Goal: Answer question/provide support: Share knowledge or assist other users

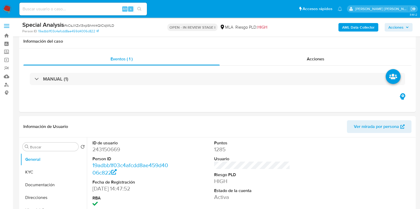
scroll to position [464, 0]
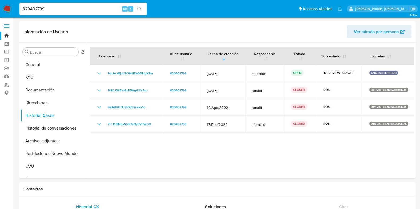
select select "10"
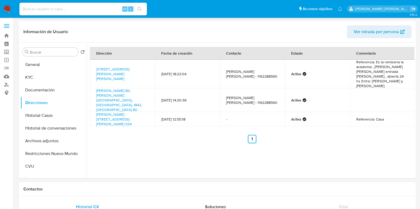
select select "10"
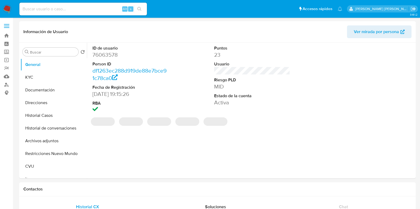
select select "10"
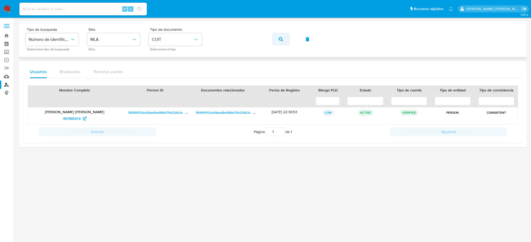
click at [282, 40] on icon "button" at bounding box center [281, 39] width 4 height 4
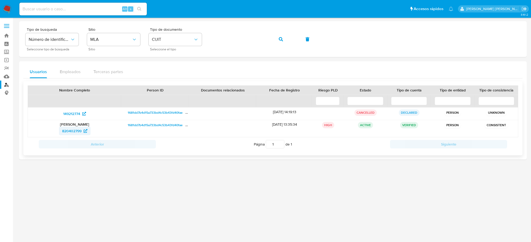
click at [74, 130] on span "820402799" at bounding box center [71, 131] width 19 height 8
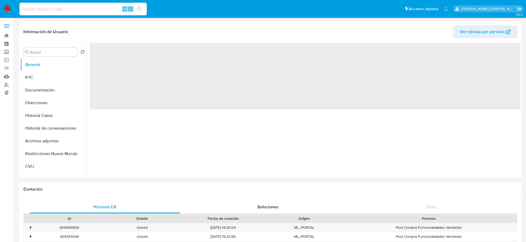
select select "10"
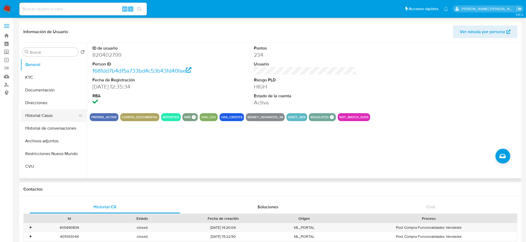
click at [53, 116] on button "Historial Casos" at bounding box center [51, 115] width 62 height 13
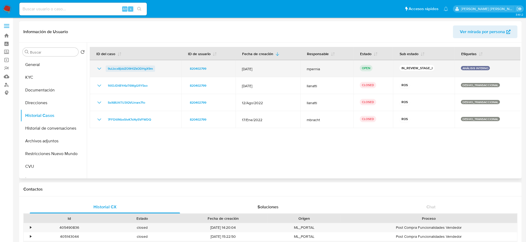
click at [135, 71] on span "9uLbcx8jddZO9HiZkODHgX9m" at bounding box center [130, 69] width 45 height 6
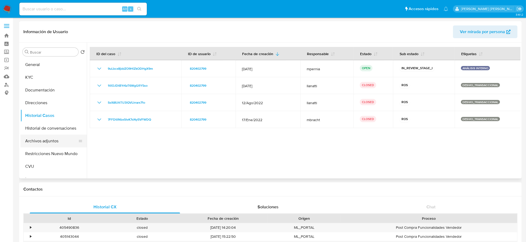
click at [55, 141] on button "Archivos adjuntos" at bounding box center [51, 141] width 62 height 13
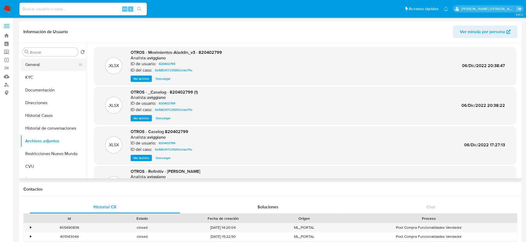
click at [35, 67] on button "General" at bounding box center [51, 64] width 62 height 13
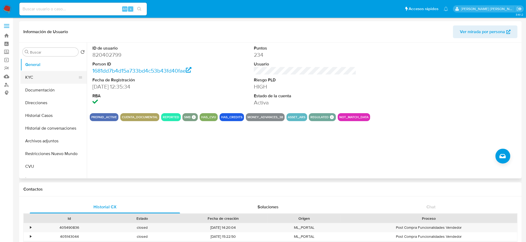
click at [40, 78] on button "KYC" at bounding box center [51, 77] width 62 height 13
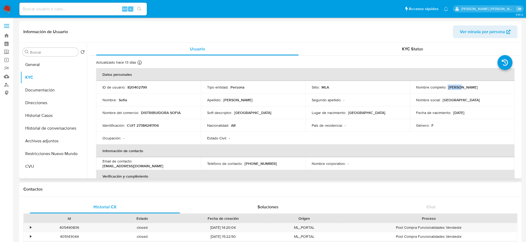
drag, startPoint x: 446, startPoint y: 87, endPoint x: 457, endPoint y: 86, distance: 10.4
click at [457, 86] on div "Nombre completo : Sofia Rodriguez" at bounding box center [462, 87] width 92 height 5
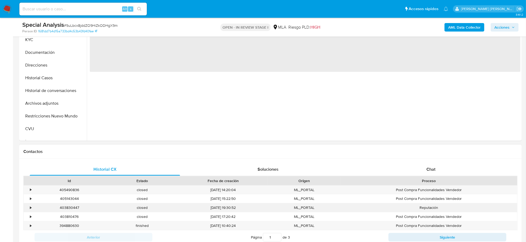
select select "10"
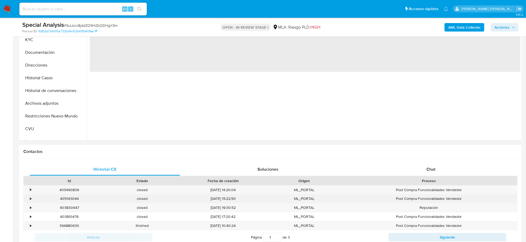
scroll to position [199, 0]
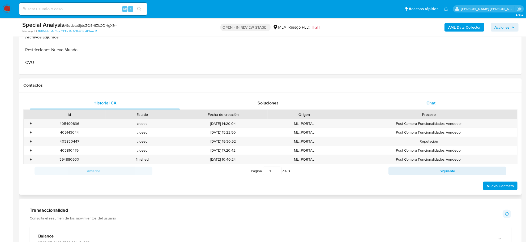
click at [428, 102] on span "Chat" at bounding box center [430, 103] width 9 height 6
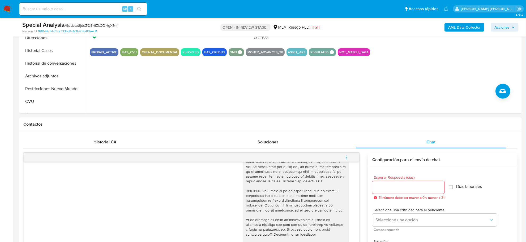
scroll to position [66, 0]
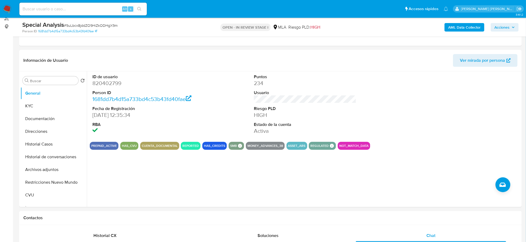
click at [466, 28] on b "AML Data Collector" at bounding box center [464, 27] width 32 height 8
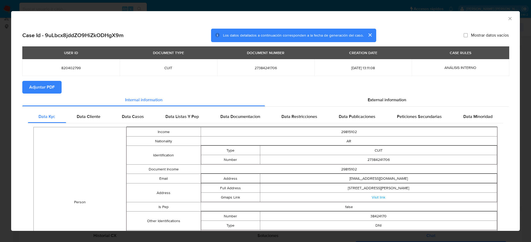
click at [41, 92] on span "Adjuntar PDF" at bounding box center [41, 87] width 25 height 12
click at [508, 19] on icon "Cerrar ventana" at bounding box center [509, 18] width 3 height 3
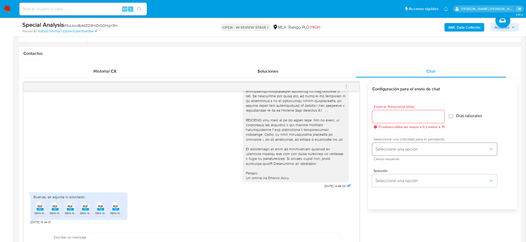
scroll to position [232, 0]
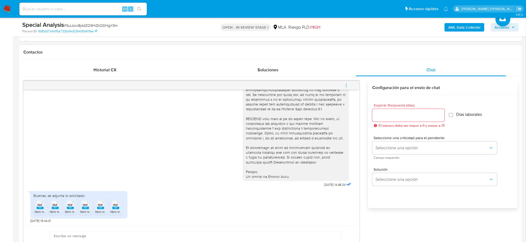
click at [345, 86] on icon "menu-action" at bounding box center [346, 85] width 5 height 5
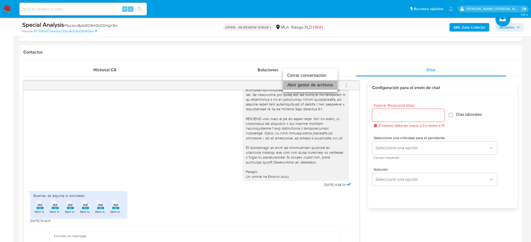
click at [315, 89] on li "Abrir gestor de archivos" at bounding box center [310, 85] width 54 height 10
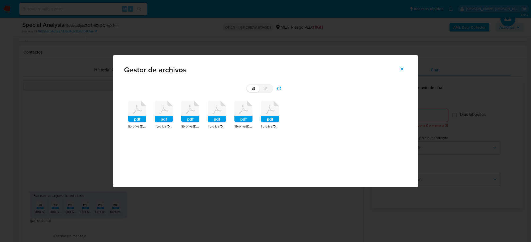
click at [137, 115] on icon at bounding box center [137, 112] width 18 height 22
click at [137, 116] on rect at bounding box center [137, 119] width 18 height 6
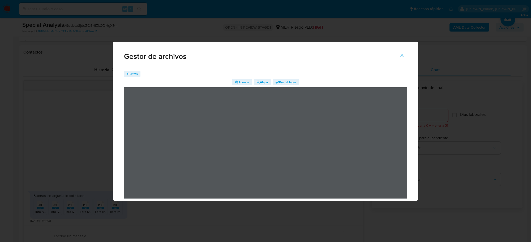
click at [131, 74] on span "Atrás" at bounding box center [133, 74] width 7 height 6
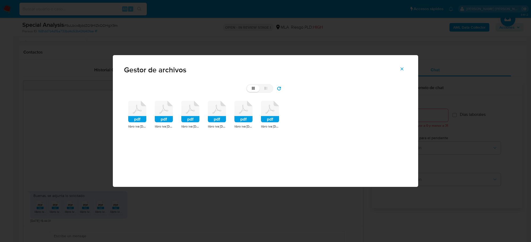
click at [169, 115] on icon at bounding box center [164, 112] width 18 height 22
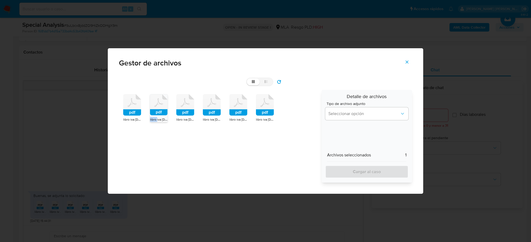
click at [169, 115] on div "pdf libro iva agosto 2025.pdf pdf libro iva julio 2025.pdf pdf libro iva marzo …" at bounding box center [218, 136] width 199 height 93
click at [127, 110] on rect at bounding box center [132, 113] width 18 height 6
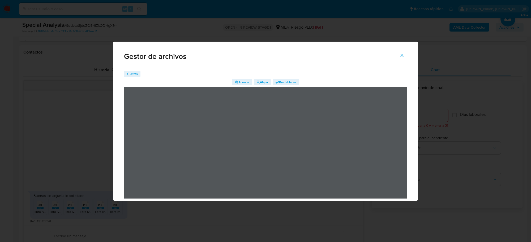
click at [131, 74] on span "Atrás" at bounding box center [133, 74] width 7 height 6
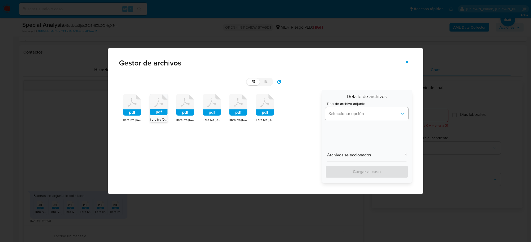
click at [157, 112] on rect at bounding box center [159, 112] width 18 height 6
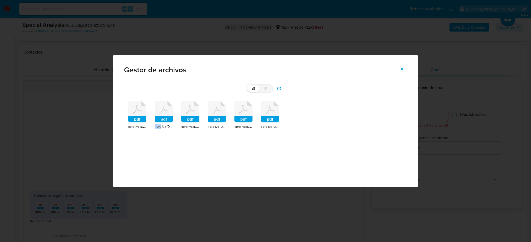
click at [157, 112] on icon at bounding box center [164, 112] width 18 height 22
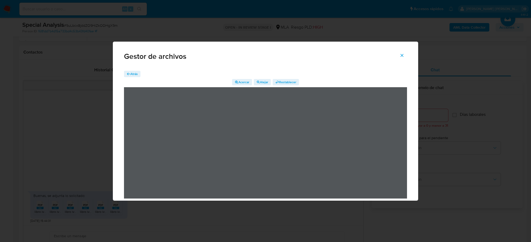
click at [133, 72] on span "Atrás" at bounding box center [133, 74] width 7 height 6
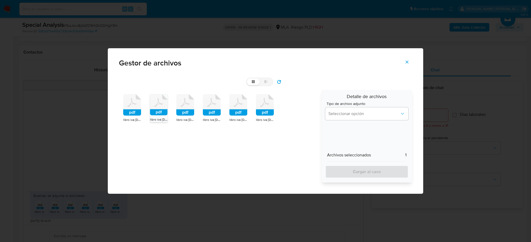
click at [188, 112] on rect at bounding box center [185, 113] width 18 height 6
click at [188, 112] on rect at bounding box center [186, 112] width 18 height 6
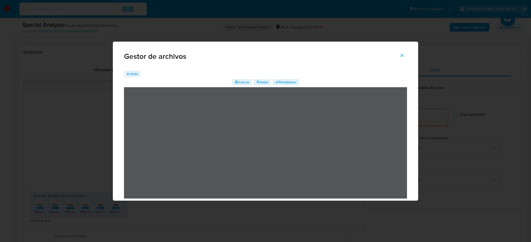
click at [132, 74] on span "Atrás" at bounding box center [133, 74] width 7 height 6
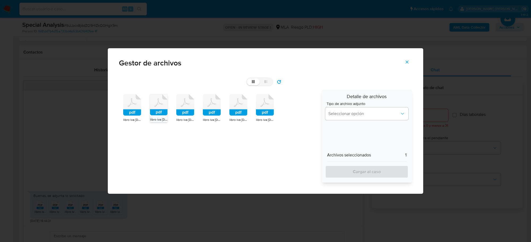
click at [209, 118] on span "libro iva mayo 2025.pdf" at bounding box center [216, 119] width 27 height 5
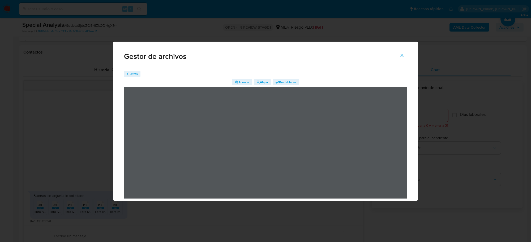
click at [130, 73] on span "Atrás" at bounding box center [133, 74] width 7 height 6
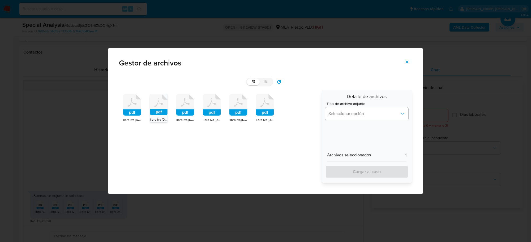
click at [236, 111] on rect at bounding box center [238, 113] width 18 height 6
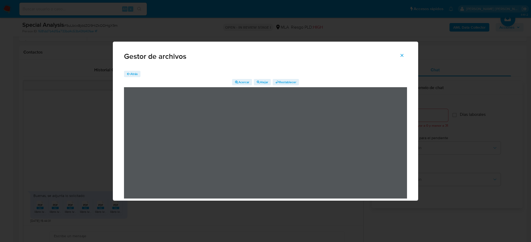
click at [137, 76] on span "Atrás" at bounding box center [133, 74] width 7 height 6
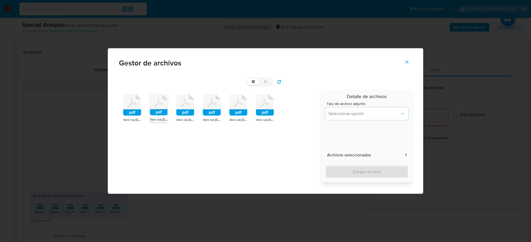
click at [265, 112] on rect at bounding box center [265, 113] width 18 height 6
click at [265, 112] on rect at bounding box center [265, 112] width 18 height 6
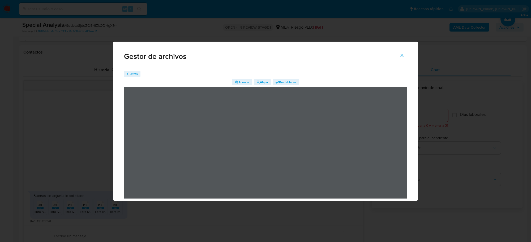
click at [132, 72] on span "Atrás" at bounding box center [133, 74] width 7 height 6
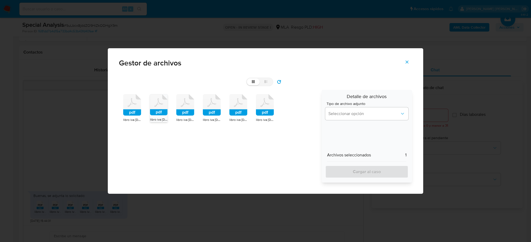
click at [186, 110] on rect at bounding box center [185, 113] width 18 height 6
click at [186, 110] on rect at bounding box center [186, 112] width 18 height 6
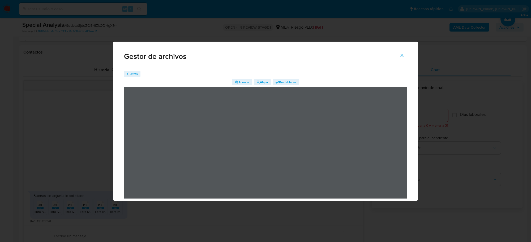
click at [137, 72] on span "Atrás" at bounding box center [133, 74] width 7 height 6
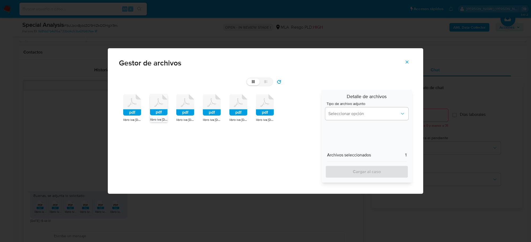
click at [240, 118] on span "libro iva abril 2025.pdf" at bounding box center [242, 119] width 27 height 5
click at [240, 118] on span "libro iva abril 2025.pdf" at bounding box center [243, 119] width 27 height 5
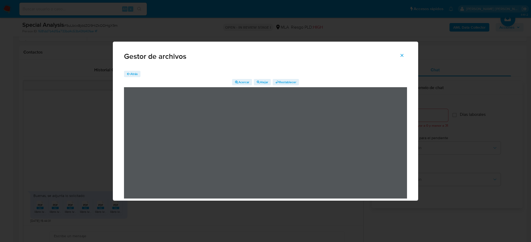
drag, startPoint x: 404, startPoint y: 58, endPoint x: 376, endPoint y: 61, distance: 28.8
click at [404, 58] on span "Cerrar" at bounding box center [401, 56] width 5 height 12
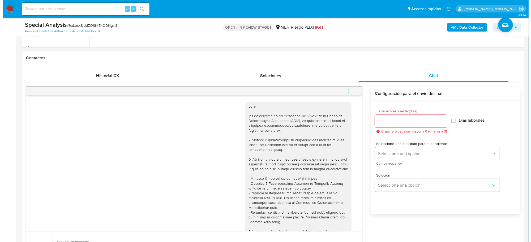
scroll to position [133, 0]
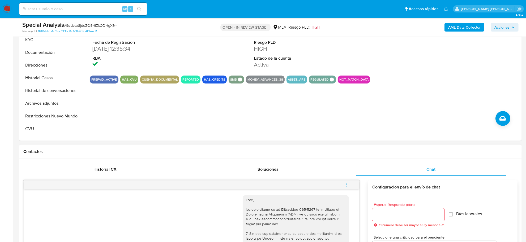
click at [347, 183] on icon "menu-action" at bounding box center [346, 185] width 5 height 5
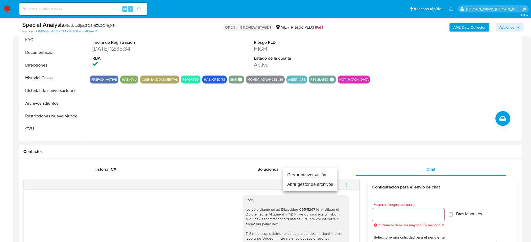
click at [331, 184] on li "Abrir gestor de archivos" at bounding box center [310, 185] width 54 height 10
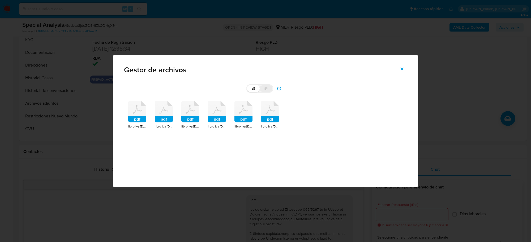
click at [264, 88] on label "list" at bounding box center [266, 88] width 13 height 7
click at [247, 85] on input "list" at bounding box center [247, 85] width 0 height 0
radio input "true"
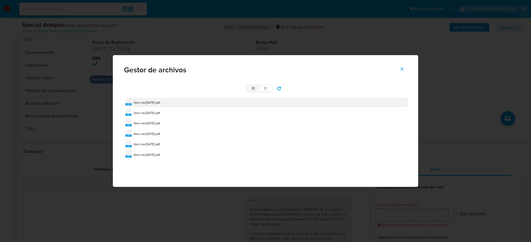
click at [169, 103] on div "pdf libro iva agosto 2025.pdf" at bounding box center [266, 102] width 283 height 9
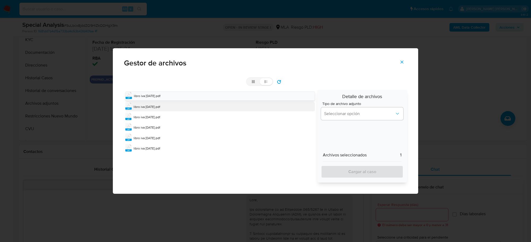
click at [149, 107] on span "libro iva julio 2025.pdf" at bounding box center [147, 107] width 27 height 5
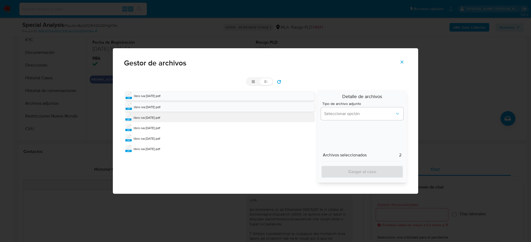
click at [145, 119] on span "libro iva marzo 2025.pdf" at bounding box center [147, 117] width 27 height 5
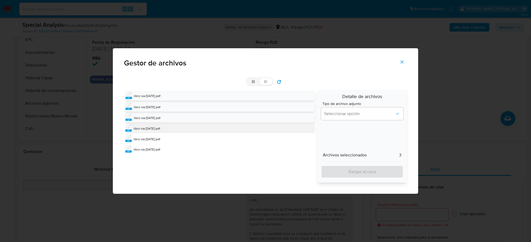
click at [144, 128] on span "libro iva mayo 2025.pdf" at bounding box center [147, 128] width 27 height 5
click at [144, 141] on span "libro iva abril 2025.pdf" at bounding box center [147, 139] width 27 height 5
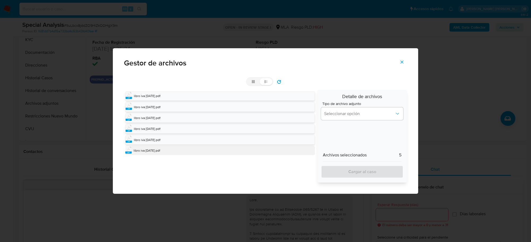
click at [148, 153] on span "libro iva junio 2025.pdf" at bounding box center [147, 150] width 27 height 5
click at [352, 119] on button "Seleccionar opción" at bounding box center [362, 113] width 82 height 13
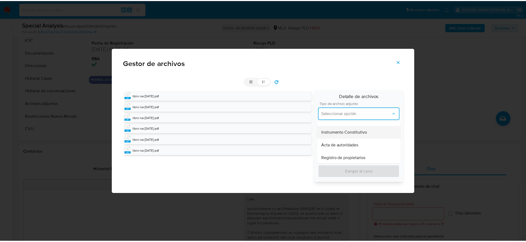
scroll to position [222, 0]
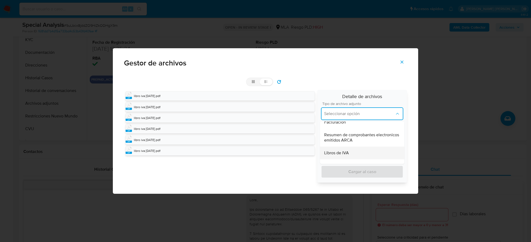
click at [347, 151] on span "Libros de IVA" at bounding box center [336, 152] width 25 height 5
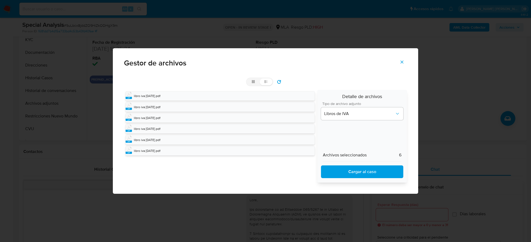
drag, startPoint x: 352, startPoint y: 169, endPoint x: 101, endPoint y: 210, distance: 255.0
click at [352, 169] on span "Cargar al caso" at bounding box center [362, 172] width 68 height 12
click at [402, 63] on icon "Cerrar" at bounding box center [401, 62] width 5 height 5
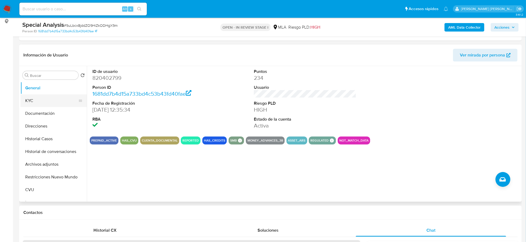
scroll to position [66, 0]
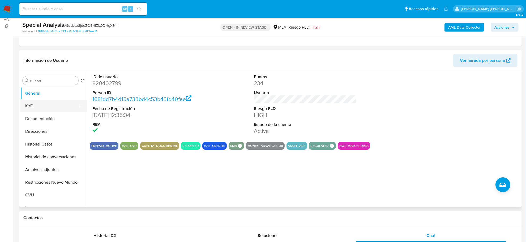
click at [41, 107] on button "KYC" at bounding box center [51, 106] width 62 height 13
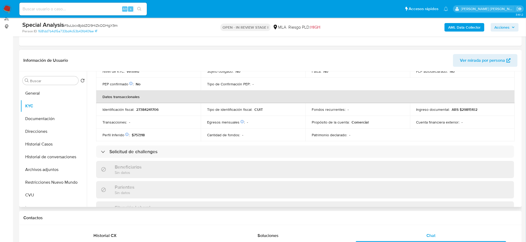
scroll to position [14, 0]
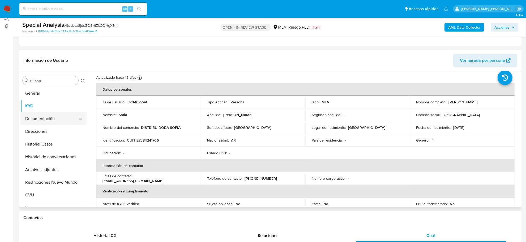
click at [47, 120] on button "Documentación" at bounding box center [51, 119] width 62 height 13
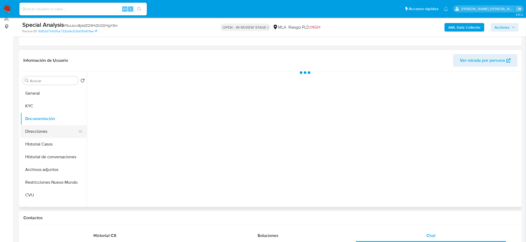
scroll to position [0, 0]
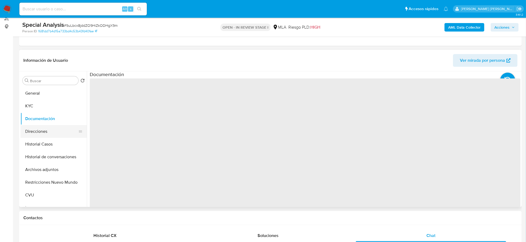
click at [37, 133] on button "Direcciones" at bounding box center [51, 131] width 62 height 13
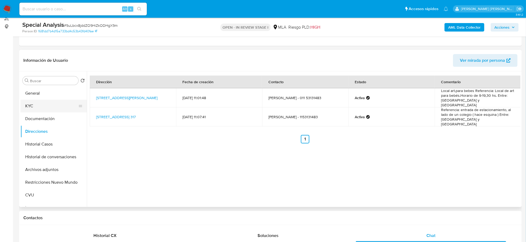
click at [38, 104] on button "KYC" at bounding box center [51, 106] width 62 height 13
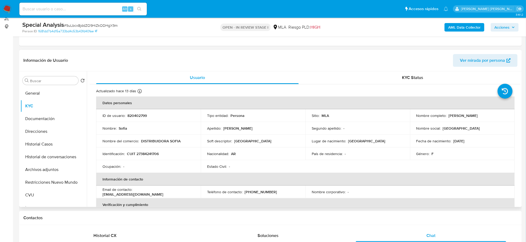
scroll to position [33, 0]
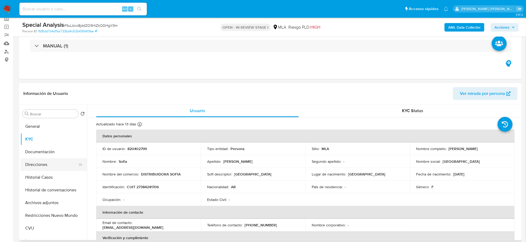
click at [35, 164] on button "Direcciones" at bounding box center [51, 164] width 62 height 13
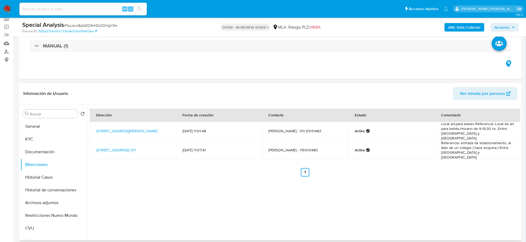
drag, startPoint x: 134, startPoint y: 133, endPoint x: 92, endPoint y: 128, distance: 42.8
click at [92, 128] on td "Av Del Libertador 341, Merlo, Buenos Aires, 1722, Argentina 341" at bounding box center [133, 131] width 86 height 19
copy link "Av Del Libertador 341, Merlo, Buenos Aires, 1722, Argentina 341"
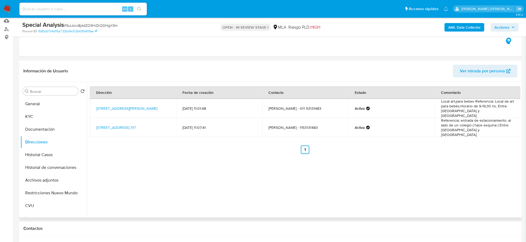
scroll to position [66, 0]
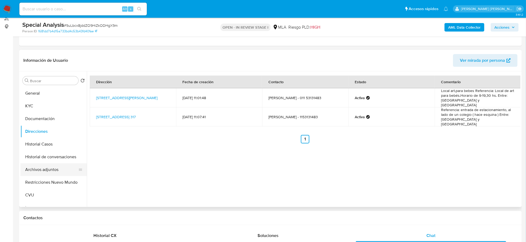
click at [38, 173] on button "Archivos adjuntos" at bounding box center [51, 169] width 62 height 13
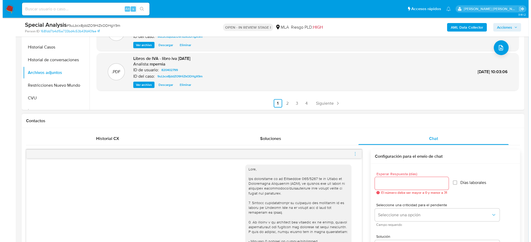
scroll to position [166, 0]
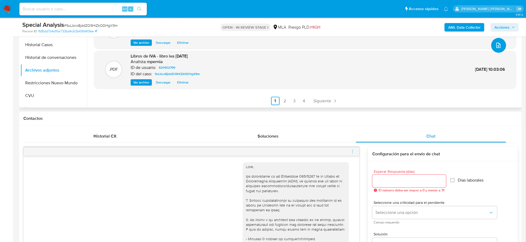
click at [497, 47] on icon "upload-file" at bounding box center [498, 45] width 4 height 5
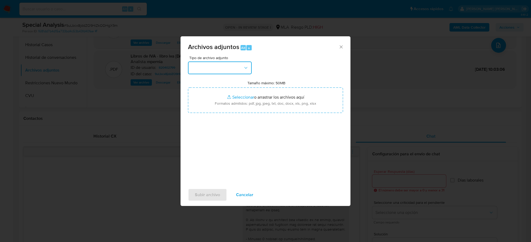
click at [239, 64] on button "button" at bounding box center [220, 68] width 64 height 13
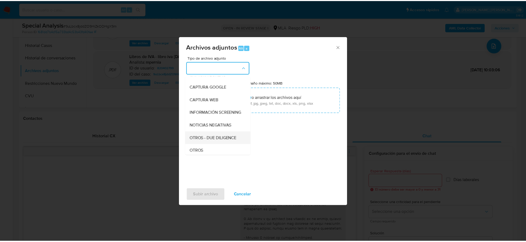
scroll to position [66, 0]
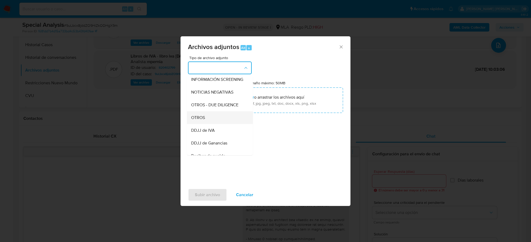
click at [196, 120] on span "OTROS" at bounding box center [198, 117] width 14 height 5
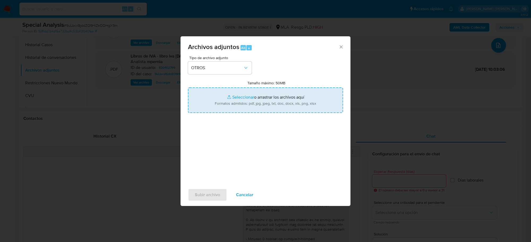
type input "C:\fakepath\Movimientos-Aladdin-157817309.xlsx"
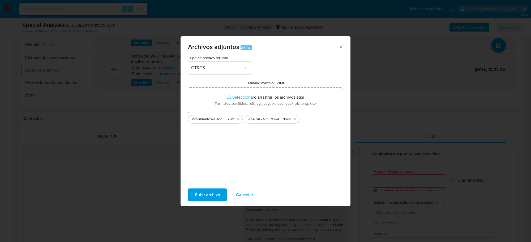
click at [213, 194] on span "Subir archivo" at bounding box center [207, 195] width 25 height 12
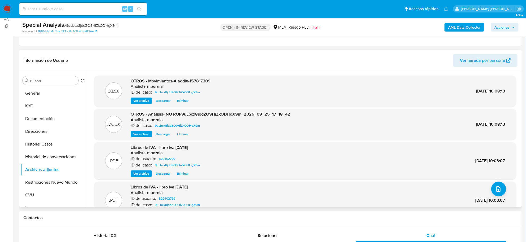
click at [181, 99] on span "Eliminar" at bounding box center [182, 100] width 11 height 5
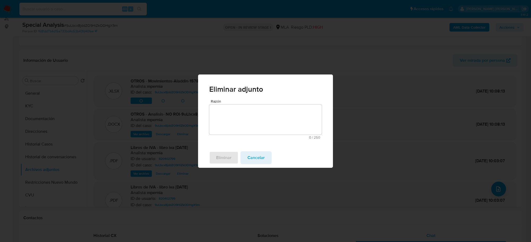
click at [252, 122] on textarea "Razón" at bounding box center [265, 120] width 113 height 30
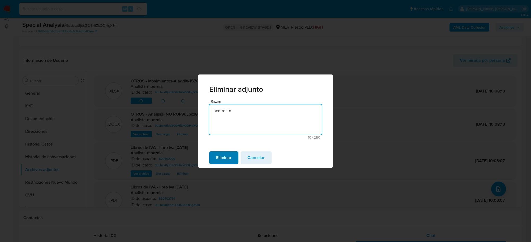
type textarea "incorrecto"
click at [226, 162] on span "Eliminar" at bounding box center [223, 158] width 15 height 12
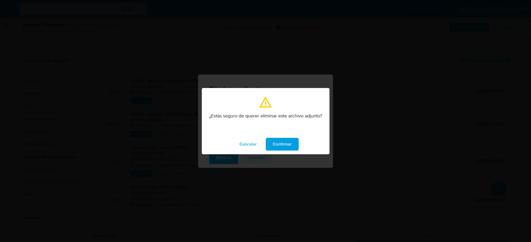
click at [273, 144] on span "Confirmar" at bounding box center [282, 145] width 19 height 12
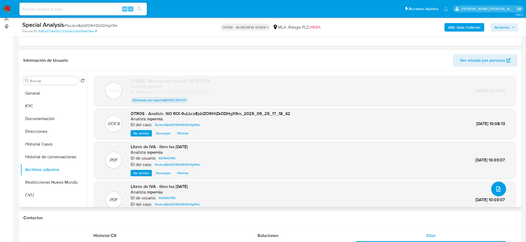
click at [495, 186] on span "upload-file" at bounding box center [498, 189] width 6 height 6
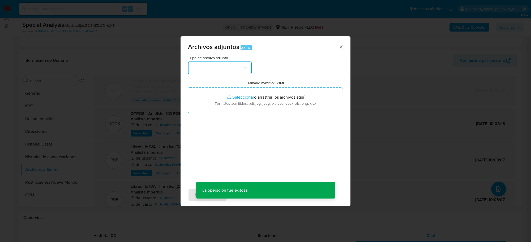
click at [239, 62] on button "button" at bounding box center [220, 68] width 64 height 13
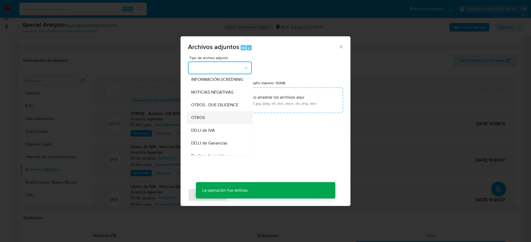
click at [214, 124] on div "OTROS" at bounding box center [218, 117] width 54 height 13
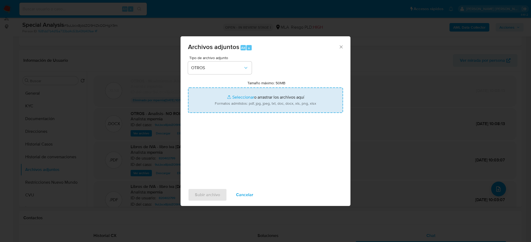
type input "C:\fakepath\Movimientos-Aladdin-820402799.xlsx"
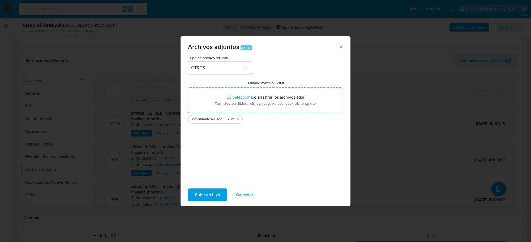
click at [212, 192] on span "Subir archivo" at bounding box center [207, 195] width 25 height 12
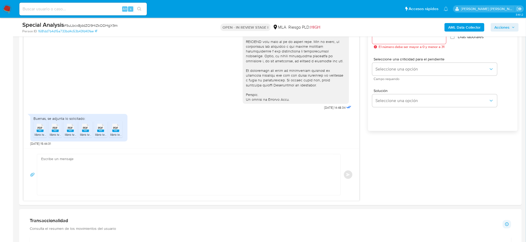
scroll to position [398, 0]
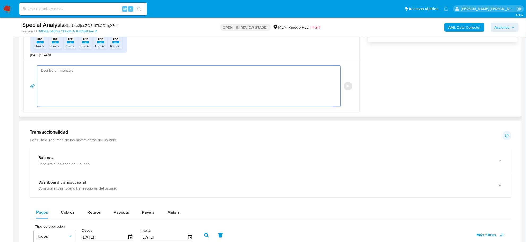
click at [91, 81] on textarea at bounding box center [187, 86] width 292 height 41
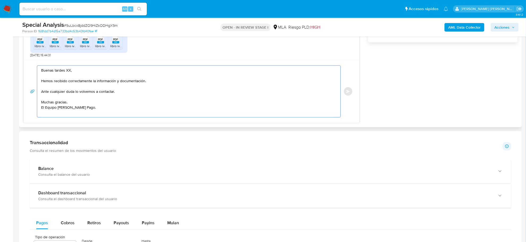
click at [68, 73] on textarea "Buenas tardes XX, Hemos recibido correctamente la información y documentación. …" at bounding box center [187, 91] width 292 height 51
paste textarea "Sofia"
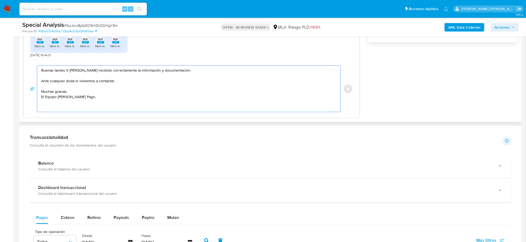
click at [68, 73] on textarea "Buenas tardes X Sofia Hemos recibido correctamente la información y documentaci…" at bounding box center [187, 89] width 292 height 46
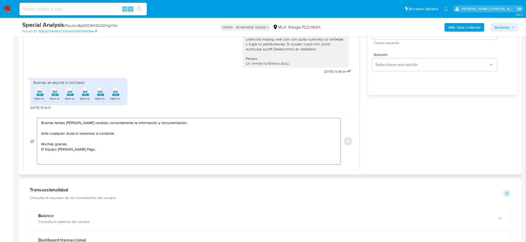
scroll to position [332, 0]
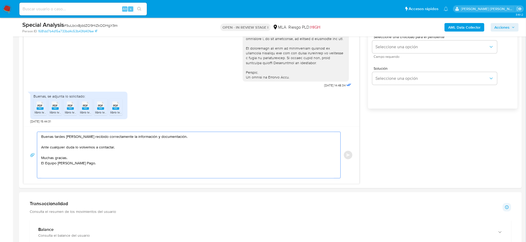
click at [88, 23] on span "# 9uLbcx8jddZO9HiZkODHgX9m" at bounding box center [91, 25] width 54 height 5
copy span "9uLbcx8jddZO9HiZkODHgX9m"
drag, startPoint x: 66, startPoint y: 137, endPoint x: 49, endPoint y: 138, distance: 16.2
click at [49, 138] on textarea "Buenas tardes Sofia Hemos recibido correctamente la información y documentación…" at bounding box center [187, 155] width 292 height 46
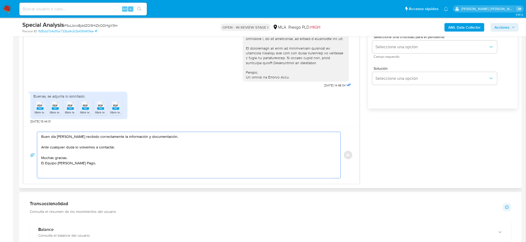
click at [42, 144] on textarea "Buen día Sofia Hemos recibido correctamente la información y documentación. Ant…" at bounding box center [187, 155] width 292 height 46
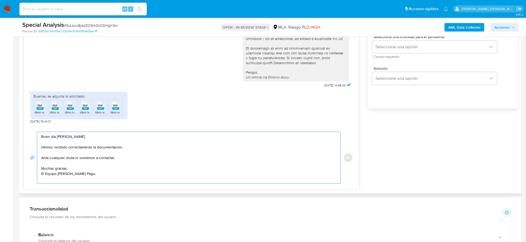
drag, startPoint x: 119, startPoint y: 148, endPoint x: 94, endPoint y: 147, distance: 24.4
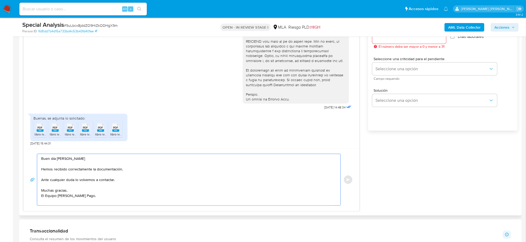
scroll to position [265, 0]
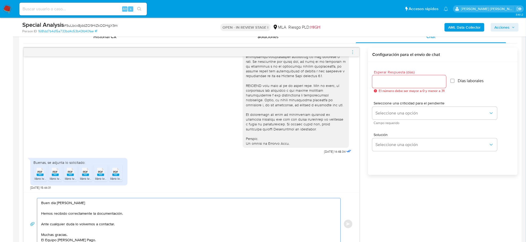
type textarea "Buen día Sofia Hemos recibido correctamente la documentación. Ante cualquier du…"
click at [388, 85] on div at bounding box center [409, 81] width 74 height 13
click at [382, 76] on div at bounding box center [409, 81] width 74 height 13
click at [379, 82] on input "Esperar Respuesta (días)" at bounding box center [409, 81] width 74 height 7
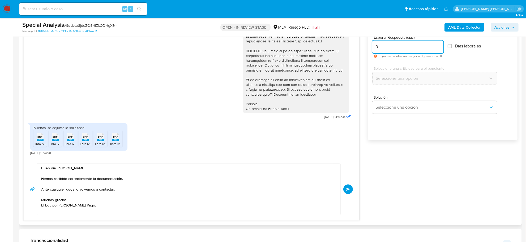
scroll to position [332, 0]
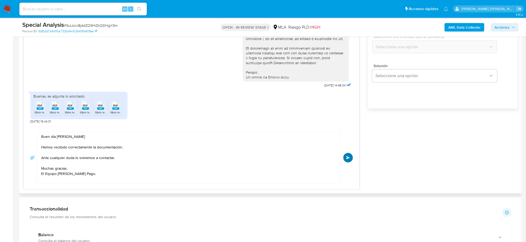
type input "0"
drag, startPoint x: 348, startPoint y: 156, endPoint x: 335, endPoint y: 156, distance: 13.0
click at [347, 157] on button "Enviar" at bounding box center [348, 158] width 10 height 10
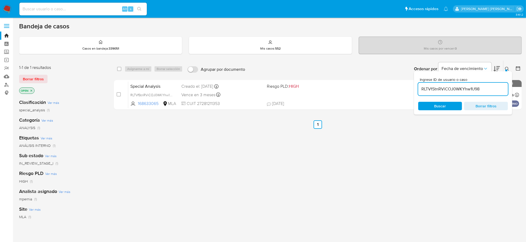
click at [444, 87] on input "RLTVfStnRViCOJ0WKYhw1U98" at bounding box center [463, 89] width 90 height 7
type input "9uLbcx8jddZO9HiZkODHgX9m"
drag, startPoint x: 117, startPoint y: 70, endPoint x: 131, endPoint y: 70, distance: 14.1
click at [117, 69] on input "checkbox" at bounding box center [119, 69] width 4 height 4
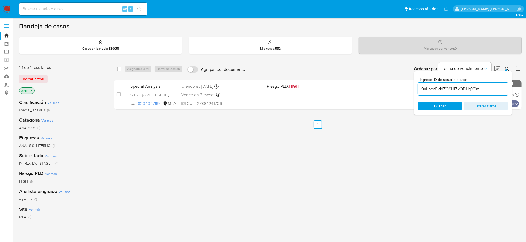
checkbox input "true"
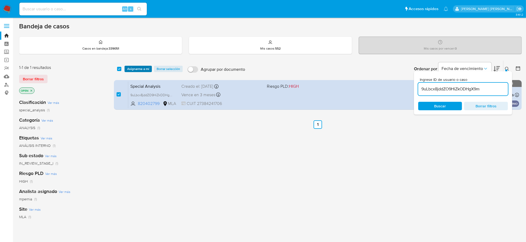
click at [133, 69] on span "Asignarme a mí" at bounding box center [138, 68] width 22 height 5
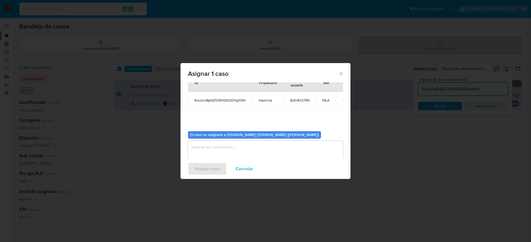
scroll to position [27, 0]
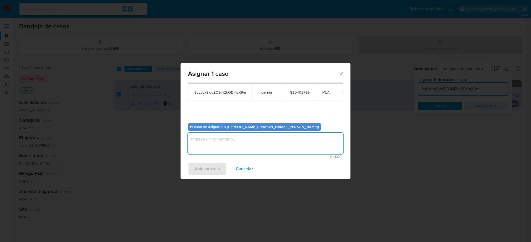
click at [234, 143] on textarea "assign-modal" at bounding box center [265, 143] width 155 height 21
type textarea "-"
click at [197, 172] on span "Asignar caso" at bounding box center [207, 169] width 25 height 12
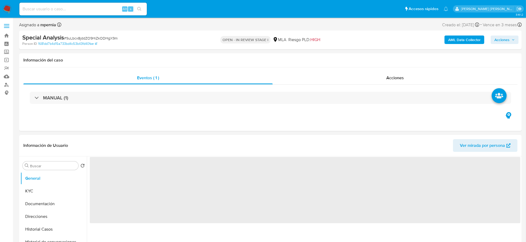
select select "10"
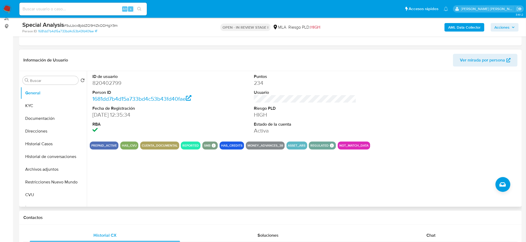
scroll to position [100, 0]
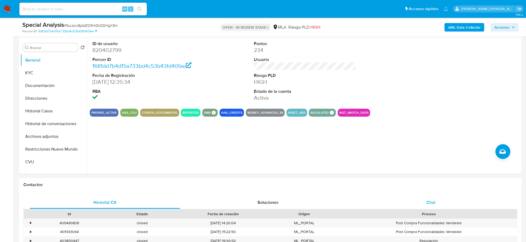
click at [428, 202] on span "Chat" at bounding box center [430, 203] width 9 height 6
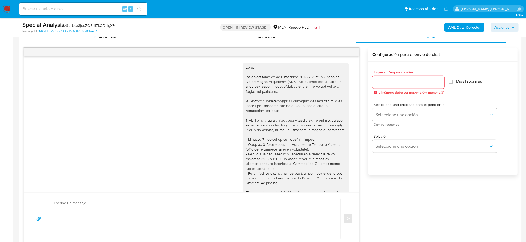
scroll to position [258, 0]
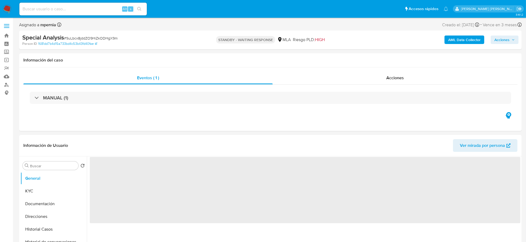
select select "10"
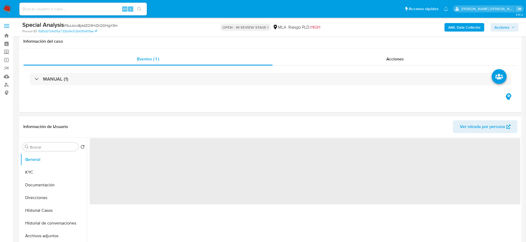
scroll to position [100, 0]
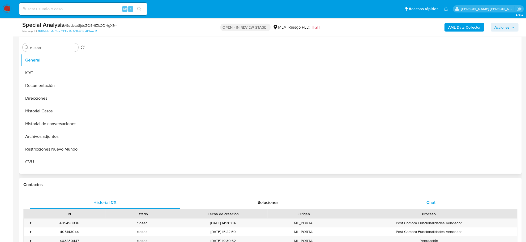
click at [425, 201] on div "Chat" at bounding box center [431, 202] width 150 height 13
select select "10"
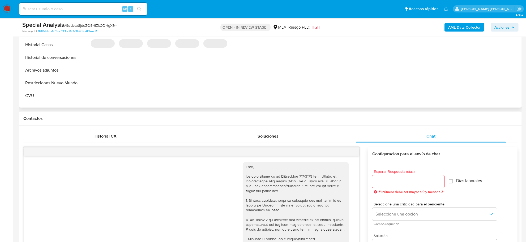
scroll to position [258, 0]
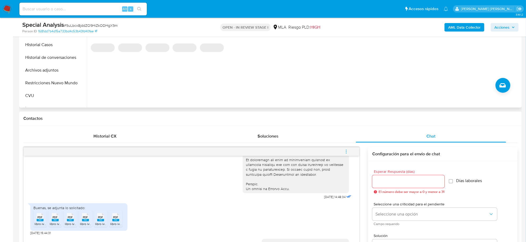
click at [343, 151] on button "menu-action" at bounding box center [346, 151] width 18 height 13
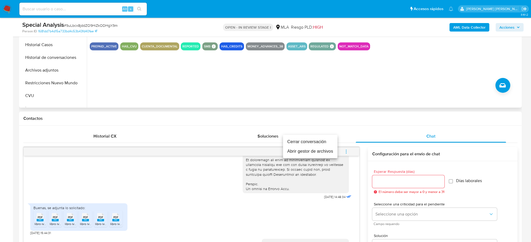
click at [311, 143] on li "Cerrar conversación" at bounding box center [310, 142] width 54 height 10
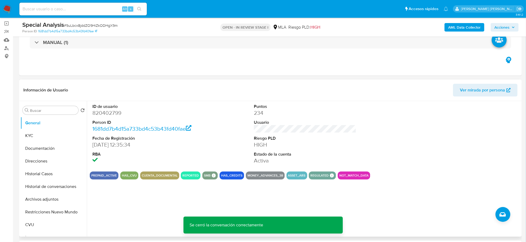
scroll to position [33, 0]
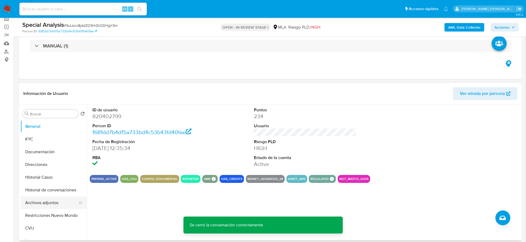
click at [47, 199] on button "Archivos adjuntos" at bounding box center [51, 203] width 62 height 13
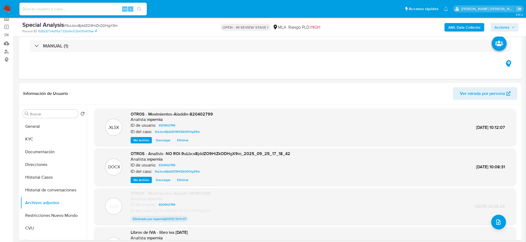
click at [498, 27] on span "Acciones" at bounding box center [501, 27] width 15 height 8
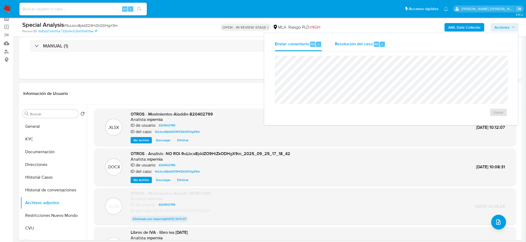
click at [358, 45] on span "Resolución del caso" at bounding box center [354, 44] width 38 height 6
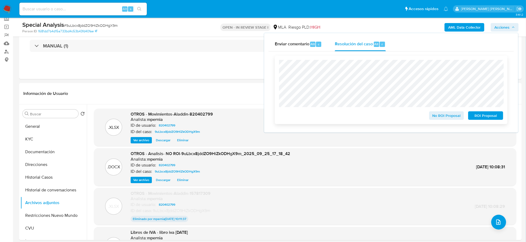
click at [445, 116] on span "No ROI Proposal" at bounding box center [447, 115] width 28 height 7
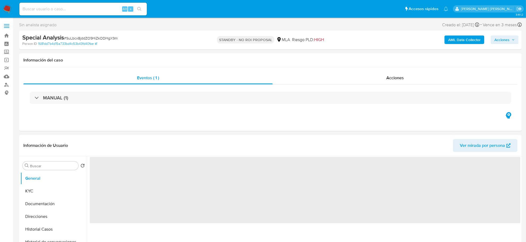
select select "10"
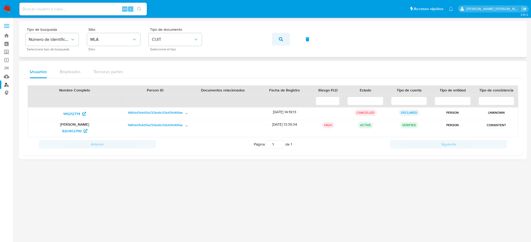
click at [286, 38] on button "button" at bounding box center [281, 39] width 18 height 13
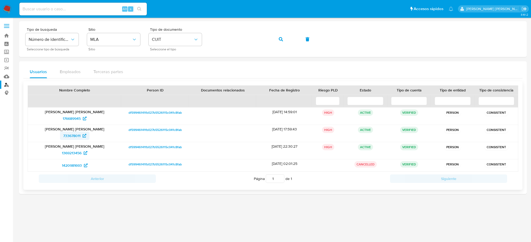
click at [69, 136] on span "733678011" at bounding box center [71, 136] width 17 height 8
click at [72, 120] on span "176689945" at bounding box center [72, 118] width 18 height 8
click at [72, 152] on span "1369213456" at bounding box center [72, 153] width 20 height 8
click at [281, 40] on icon "button" at bounding box center [281, 39] width 4 height 4
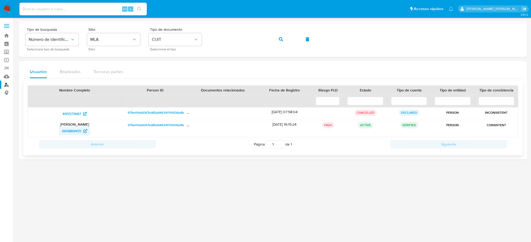
click at [64, 132] on span "665889455" at bounding box center [71, 131] width 19 height 8
click at [282, 38] on icon "button" at bounding box center [281, 39] width 4 height 4
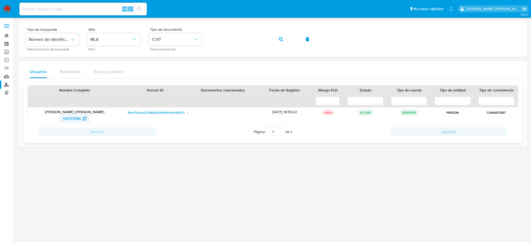
click at [66, 119] on span "512737586" at bounding box center [72, 118] width 18 height 8
click at [283, 39] on button "button" at bounding box center [281, 39] width 18 height 13
click at [71, 119] on span "620325008" at bounding box center [72, 118] width 20 height 8
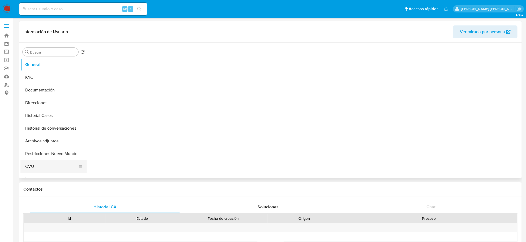
select select "10"
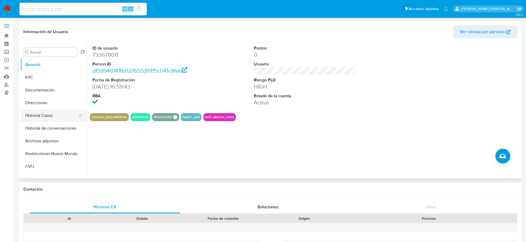
click at [44, 114] on button "Historial Casos" at bounding box center [51, 115] width 62 height 13
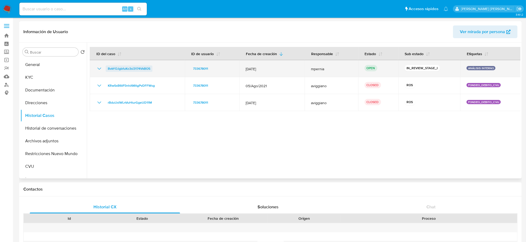
click at [124, 68] on span "BvkYOJgbfuKo3si3174VkBO5" at bounding box center [129, 69] width 42 height 6
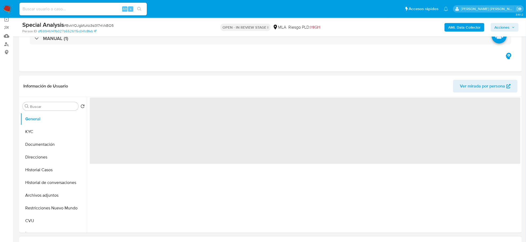
scroll to position [66, 0]
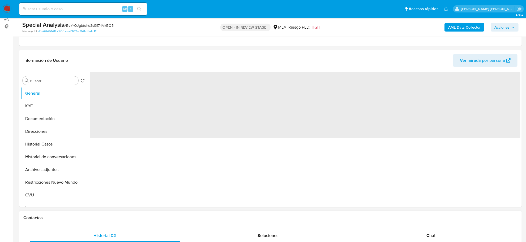
select select "10"
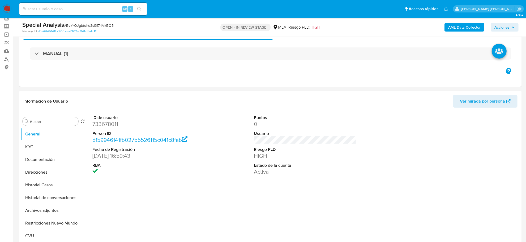
scroll to position [0, 0]
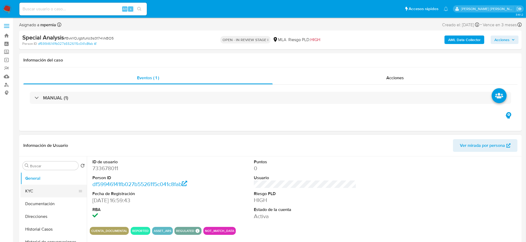
click at [36, 195] on button "KYC" at bounding box center [51, 191] width 62 height 13
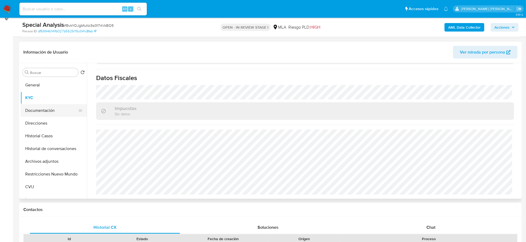
scroll to position [66, 0]
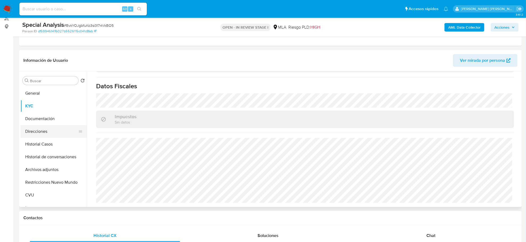
click at [33, 133] on button "Direcciones" at bounding box center [51, 131] width 62 height 13
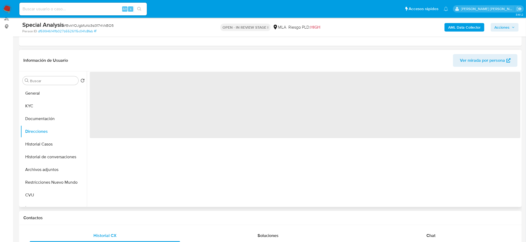
scroll to position [0, 0]
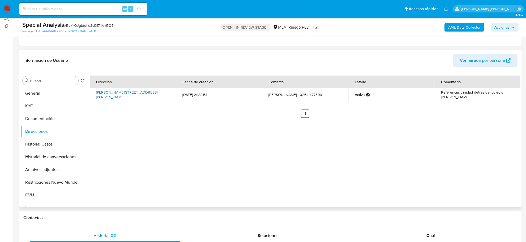
click at [112, 93] on link "Remberto Baca Sur 960, Capital, San Juan, 5400, Argentina 960" at bounding box center [126, 95] width 61 height 10
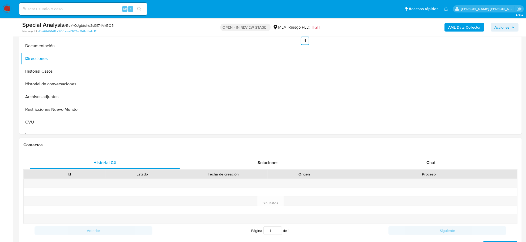
scroll to position [166, 0]
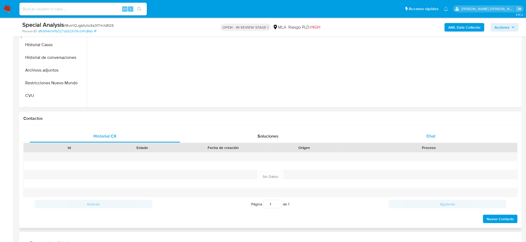
click at [435, 133] on div "Chat" at bounding box center [431, 136] width 150 height 13
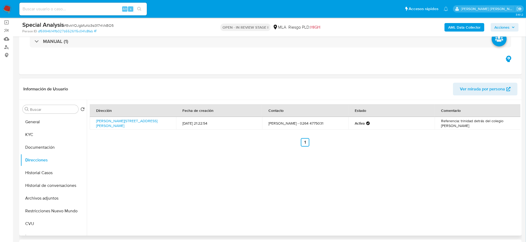
scroll to position [0, 0]
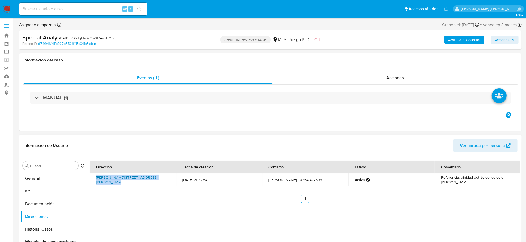
drag, startPoint x: 93, startPoint y: 177, endPoint x: 164, endPoint y: 177, distance: 70.9
click at [164, 177] on td "Remberto Baca Sur 960, Capital, San Juan, 5400, Argentina 960" at bounding box center [133, 180] width 86 height 13
copy link "Remberto Baca Sur 960, Capital, San Juan"
click at [44, 204] on button "Documentación" at bounding box center [51, 204] width 62 height 13
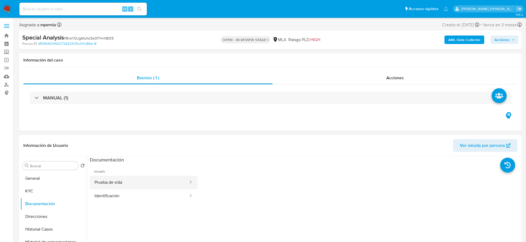
click at [147, 187] on button "Prueba de vida" at bounding box center [139, 183] width 99 height 14
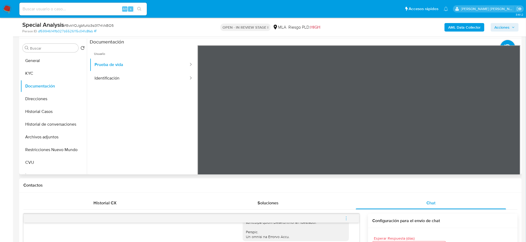
scroll to position [100, 0]
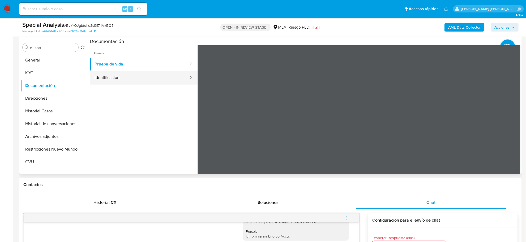
click at [122, 77] on button "Identificación" at bounding box center [139, 78] width 99 height 14
click at [514, 127] on icon at bounding box center [513, 131] width 11 height 11
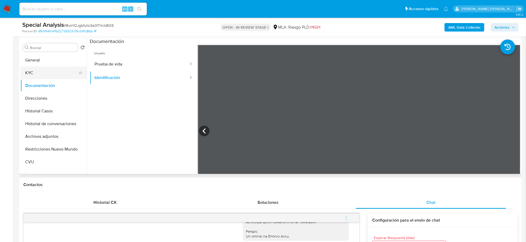
click at [38, 75] on button "KYC" at bounding box center [51, 73] width 62 height 13
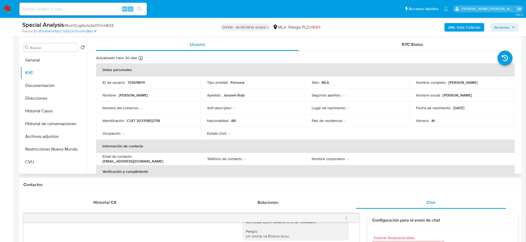
drag, startPoint x: 445, startPoint y: 83, endPoint x: 492, endPoint y: 85, distance: 47.1
click at [492, 85] on td "Nombre completo : Hugo Ismael Janavel Rojo" at bounding box center [462, 82] width 105 height 13
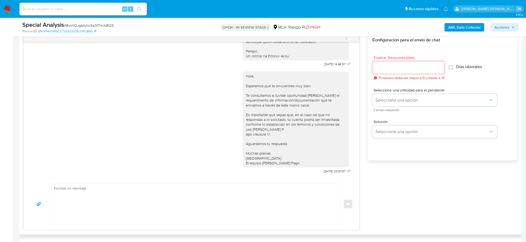
scroll to position [398, 0]
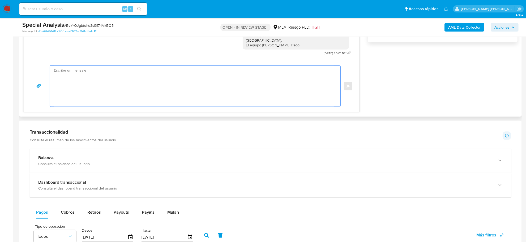
click at [96, 87] on textarea at bounding box center [194, 86] width 280 height 41
paste textarea "Hola Ivan Adrian, Muchas gracias por la respuesta. Analizamos tu caso y verific…"
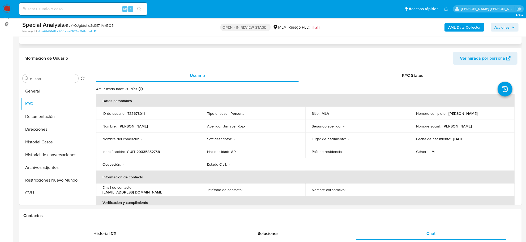
scroll to position [0, 0]
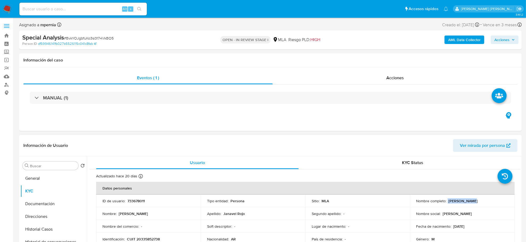
drag, startPoint x: 447, startPoint y: 201, endPoint x: 469, endPoint y: 202, distance: 22.3
click at [469, 202] on div "Nombre completo : Hugo Ismael Janavel Rojo" at bounding box center [462, 201] width 92 height 5
copy div "Hugo Ismael"
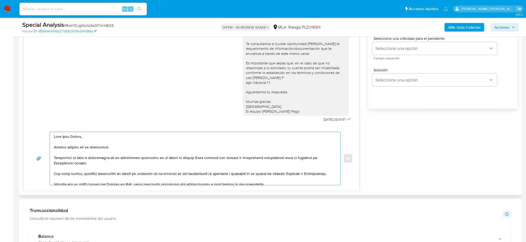
drag, startPoint x: 241, startPoint y: 163, endPoint x: 63, endPoint y: 138, distance: 179.9
click at [63, 138] on textarea at bounding box center [194, 158] width 280 height 53
paste textarea "Hugo Ismael"
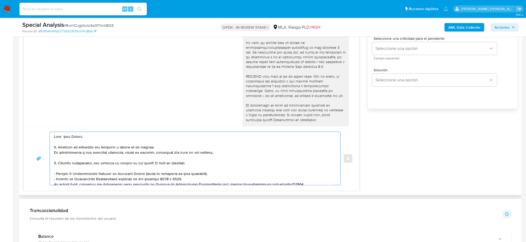
scroll to position [83, 0]
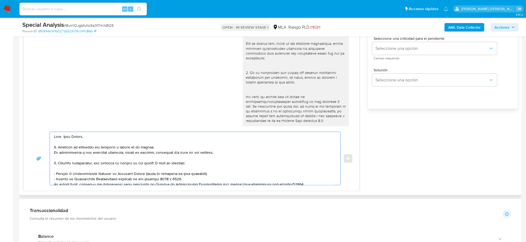
click at [74, 143] on textarea at bounding box center [194, 158] width 280 height 53
paste textarea "En función de las operaciones registradas en tu cuenta de Mercado Pago, necesit…"
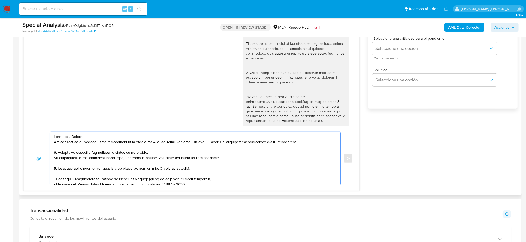
click at [54, 144] on textarea at bounding box center [194, 158] width 280 height 53
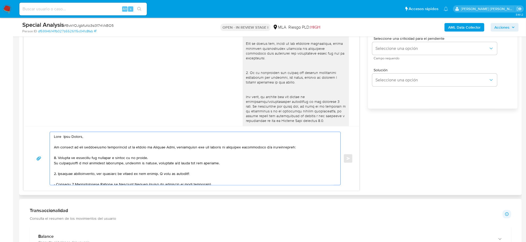
scroll to position [33, 0]
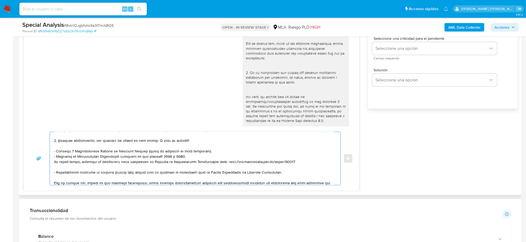
click at [109, 166] on textarea at bounding box center [194, 158] width 280 height 53
click at [111, 173] on textarea at bounding box center [194, 158] width 280 height 53
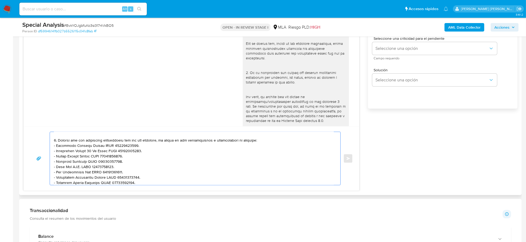
scroll to position [110, 0]
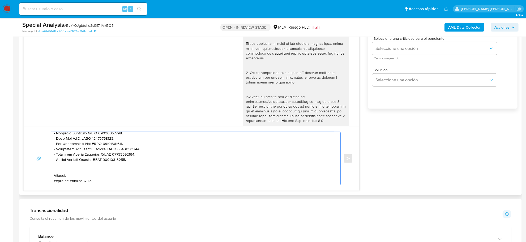
drag, startPoint x: 54, startPoint y: 157, endPoint x: 139, endPoint y: 162, distance: 85.4
click at [139, 162] on textarea at bounding box center [194, 158] width 280 height 53
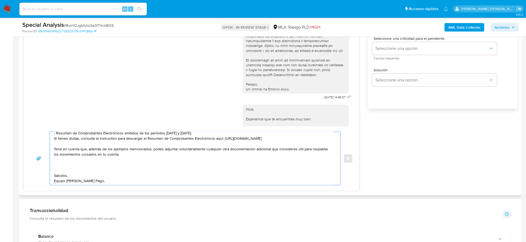
scroll to position [182, 0]
click at [73, 168] on textarea "Hola Hugo Ismael, En función de las operaciones registradas en tu cuenta de Mer…" at bounding box center [194, 158] width 280 height 53
click at [68, 164] on textarea "Hola Hugo Ismael, En función de las operaciones registradas en tu cuenta de Mer…" at bounding box center [194, 158] width 280 height 53
paste textarea "Es importante que sepas que, en caso de no responder a lo solicitado o si lo pr…"
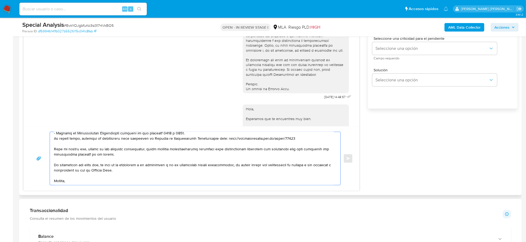
scroll to position [62, 0]
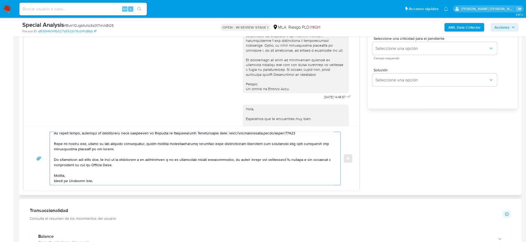
click at [69, 171] on textarea at bounding box center [194, 158] width 280 height 53
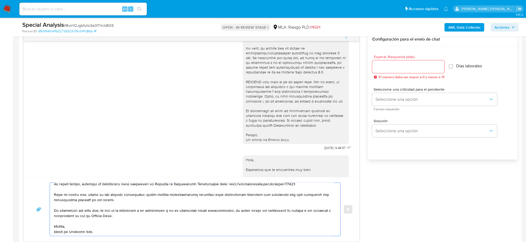
scroll to position [265, 0]
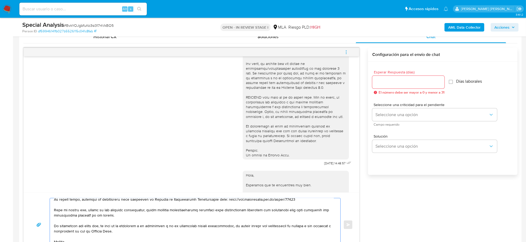
type textarea "Hola Hugo Ismael, En función de las operaciones registradas en tu cuenta de Mer…"
click at [381, 84] on input "Esperar Respuesta (días)" at bounding box center [408, 82] width 72 height 7
type input "2"
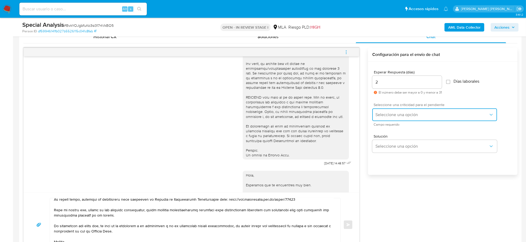
click at [391, 116] on span "Seleccione una opción" at bounding box center [431, 114] width 113 height 5
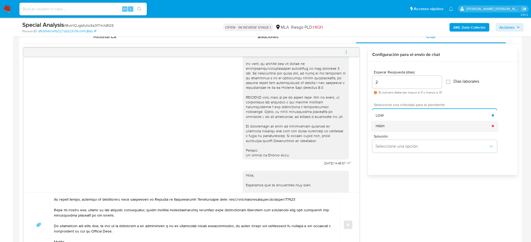
click at [386, 129] on div "HIGH" at bounding box center [434, 126] width 116 height 11
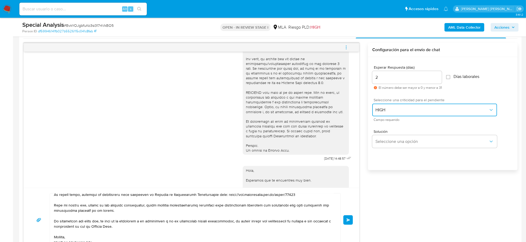
scroll to position [299, 0]
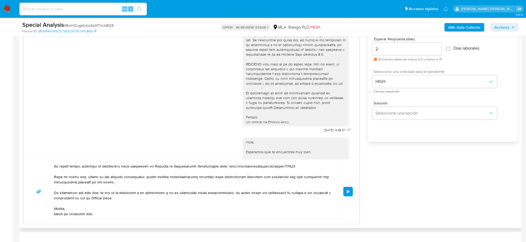
click at [346, 190] on button "Enviar" at bounding box center [348, 192] width 10 height 10
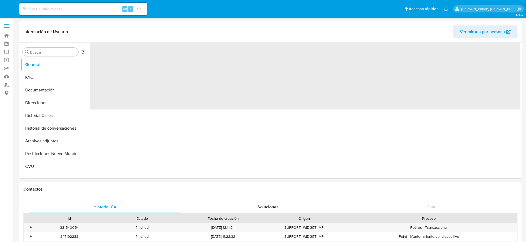
select select "10"
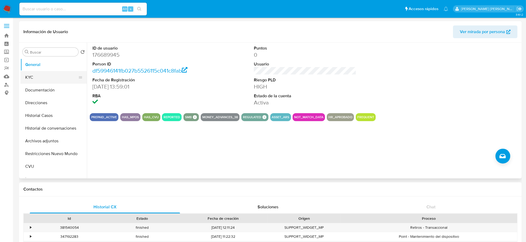
click at [33, 78] on button "KYC" at bounding box center [51, 77] width 62 height 13
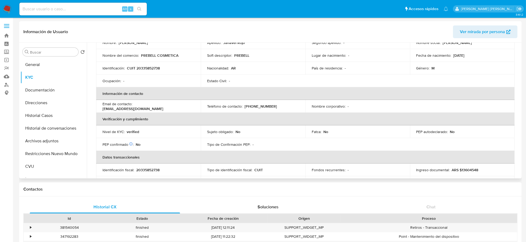
scroll to position [47, 0]
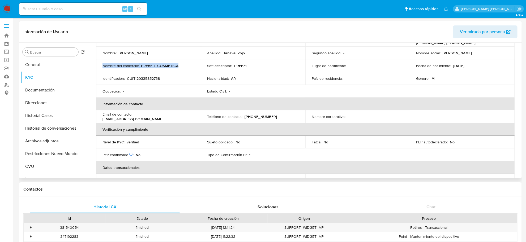
drag, startPoint x: 112, startPoint y: 65, endPoint x: 181, endPoint y: 65, distance: 69.0
click at [181, 65] on td "Nombre del comercio : PREBELL COSMETICA" at bounding box center [148, 65] width 105 height 13
copy div "Nombre del comercio : PREBELL COSMETICA"
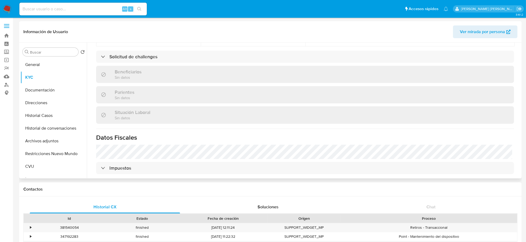
scroll to position [279, 0]
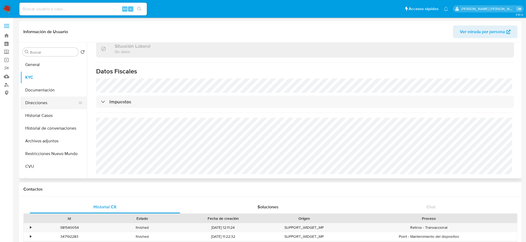
click at [42, 107] on button "Direcciones" at bounding box center [51, 103] width 62 height 13
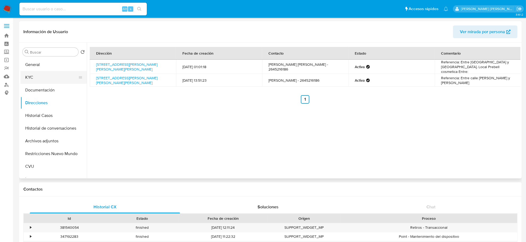
click at [32, 80] on button "KYC" at bounding box center [51, 77] width 62 height 13
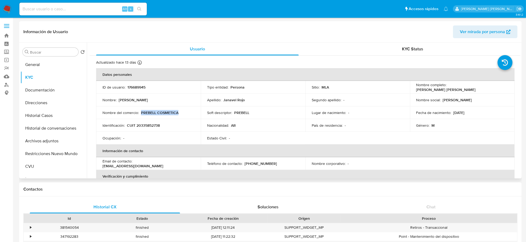
drag, startPoint x: 141, startPoint y: 113, endPoint x: 176, endPoint y: 113, distance: 34.2
click at [176, 113] on p "PREBELL COSMETICA" at bounding box center [159, 112] width 37 height 5
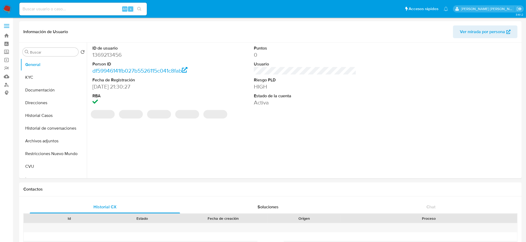
select select "10"
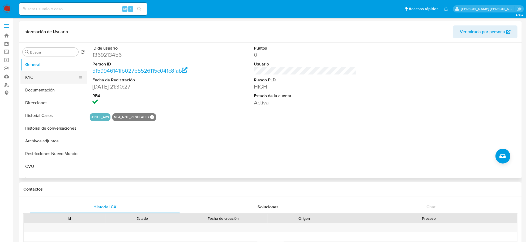
click at [50, 78] on button "KYC" at bounding box center [51, 77] width 62 height 13
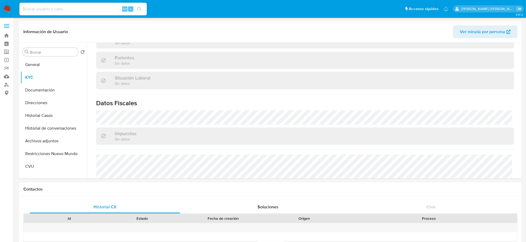
scroll to position [293, 0]
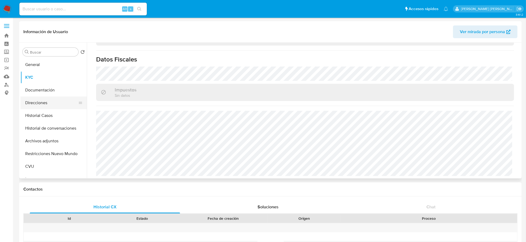
click at [41, 98] on button "Direcciones" at bounding box center [51, 103] width 62 height 13
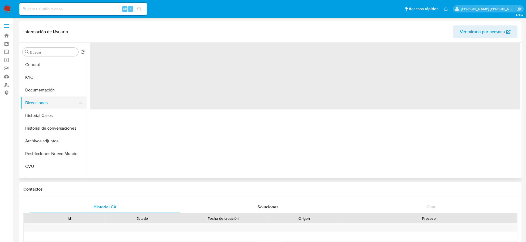
scroll to position [0, 0]
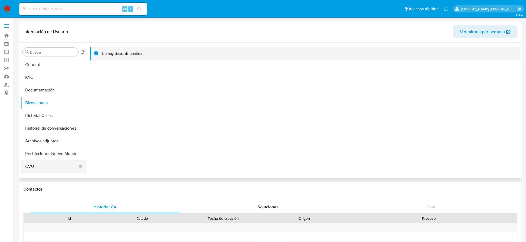
click at [32, 169] on button "CVU" at bounding box center [51, 166] width 62 height 13
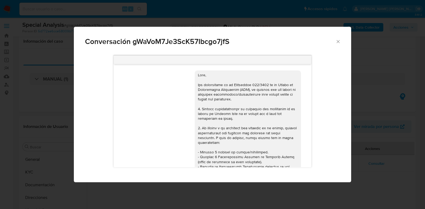
select select "10"
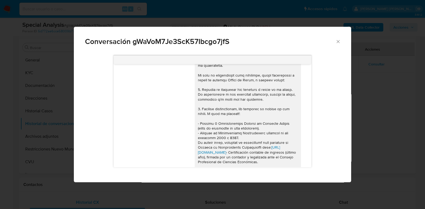
scroll to position [541, 0]
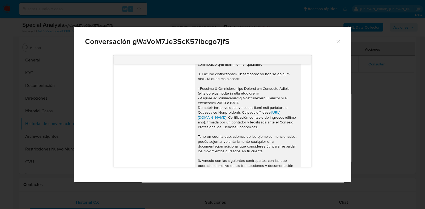
click at [237, 120] on link "[URL][DOMAIN_NAME]" at bounding box center [239, 115] width 82 height 10
click at [223, 101] on div "[URL][DOMAIN_NAME] - Certificación contable de ingresos (último año), firmada p…" at bounding box center [248, 96] width 100 height 280
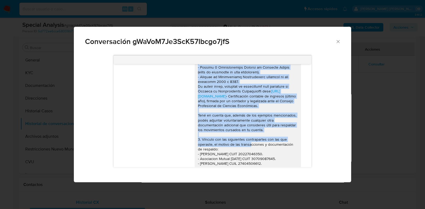
scroll to position [577, 0]
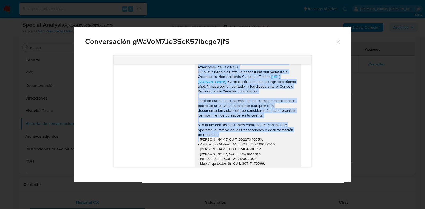
drag, startPoint x: 192, startPoint y: 96, endPoint x: 227, endPoint y: 153, distance: 66.6
click at [227, 153] on div "[URL][DOMAIN_NAME] - Certificación contable de ingresos (último año), firmada p…" at bounding box center [248, 60] width 100 height 280
copy div "1. Loremip do sitametco adi elitsedd e tempor in ut labore. Et doloremagnaa e a…"
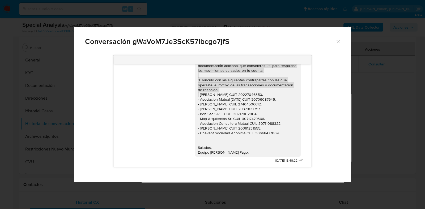
scroll to position [640, 0]
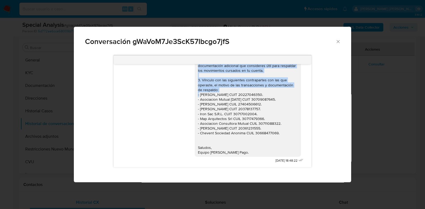
drag, startPoint x: 236, startPoint y: 152, endPoint x: 193, endPoint y: 149, distance: 42.3
click at [198, 149] on div "[URL][DOMAIN_NAME] - Certificación contable de ingresos (último año), firmada p…" at bounding box center [248, 15] width 100 height 280
copy div "Saludos, Equipo [PERSON_NAME] Pago."
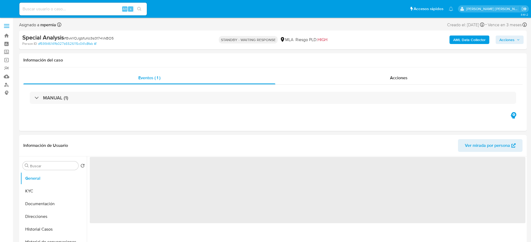
select select "10"
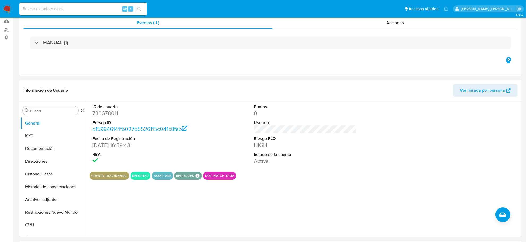
scroll to position [100, 0]
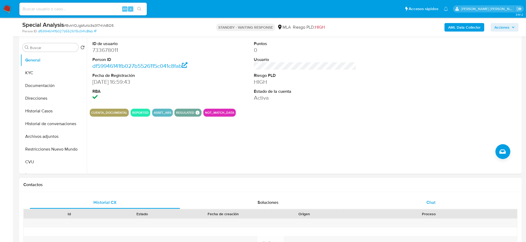
click at [436, 205] on div "Chat" at bounding box center [431, 202] width 150 height 13
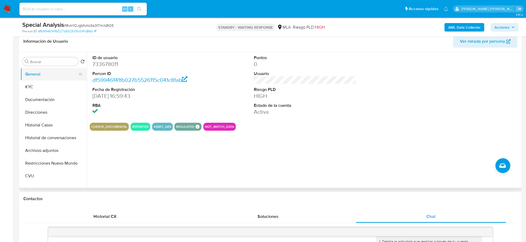
scroll to position [66, 0]
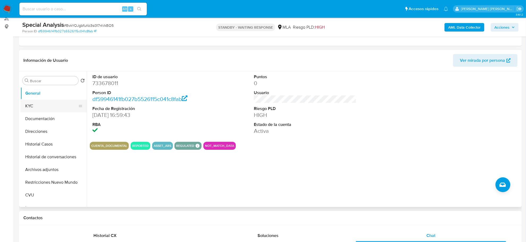
click at [33, 106] on button "KYC" at bounding box center [51, 106] width 62 height 13
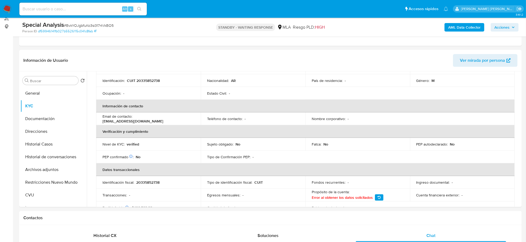
scroll to position [100, 0]
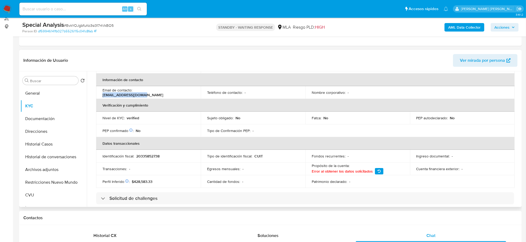
drag, startPoint x: 134, startPoint y: 93, endPoint x: 177, endPoint y: 93, distance: 42.5
click at [177, 93] on div "Email de contacto : [PERSON_NAME][EMAIL_ADDRESS][DOMAIN_NAME]" at bounding box center [148, 93] width 92 height 10
copy p "hugojanavel@gmail.com"
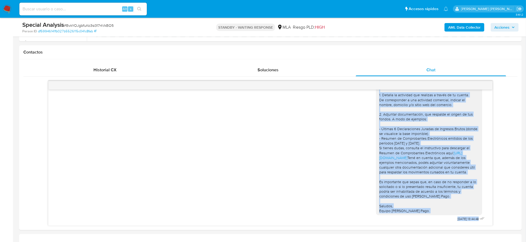
scroll to position [457, 0]
drag, startPoint x: 375, startPoint y: 157, endPoint x: 419, endPoint y: 212, distance: 70.6
click at [420, 213] on div "Hola Hugo Ismael, En función de las operaciones registradas en tu cuenta de Mer…" at bounding box center [429, 139] width 100 height 150
copy div "Hola Hugo Ismael, En función de las operaciones registradas en tu cuenta de Mer…"
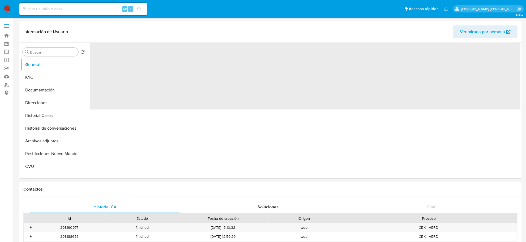
select select "10"
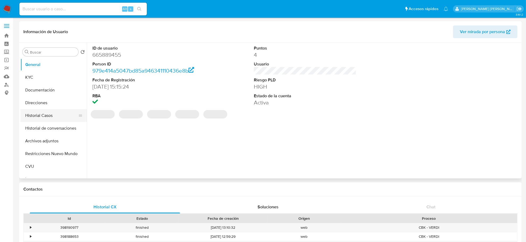
click at [47, 119] on button "Historial Casos" at bounding box center [51, 115] width 62 height 13
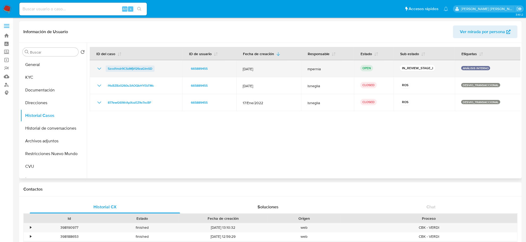
click at [131, 68] on span "5zod1mdr9CSdMjVQ9zaGImSD" at bounding box center [130, 69] width 45 height 6
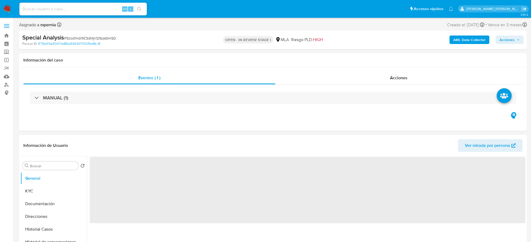
select select "10"
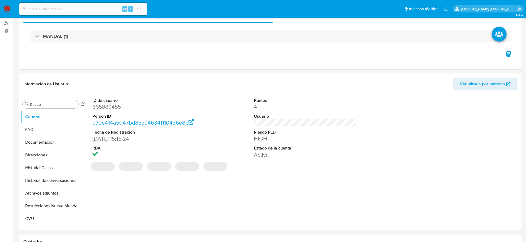
scroll to position [133, 0]
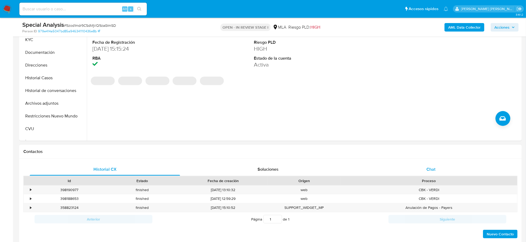
click at [435, 172] on span "Chat" at bounding box center [430, 169] width 9 height 6
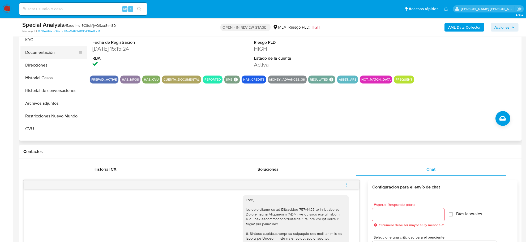
click at [39, 52] on button "Documentación" at bounding box center [51, 52] width 62 height 13
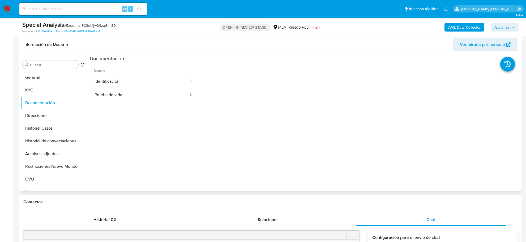
scroll to position [66, 0]
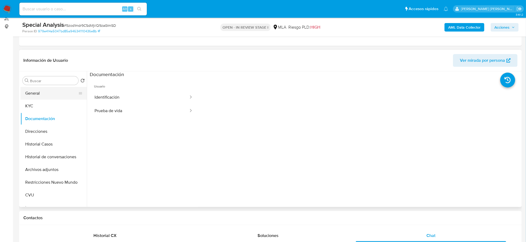
click at [34, 93] on button "General" at bounding box center [51, 93] width 62 height 13
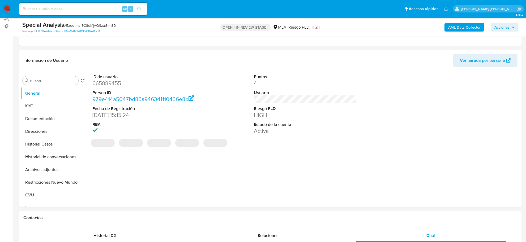
click at [81, 25] on span "# 5zod1mdr9CSdMjVQ9zaGImSD" at bounding box center [90, 25] width 52 height 5
copy span "5zod1mdr9CSdMjVQ9zaGImSD"
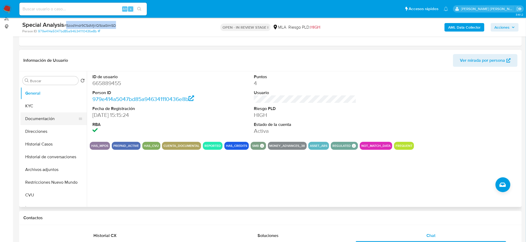
click at [38, 121] on button "Documentación" at bounding box center [51, 119] width 62 height 13
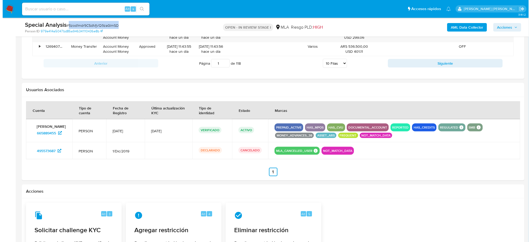
scroll to position [842, 0]
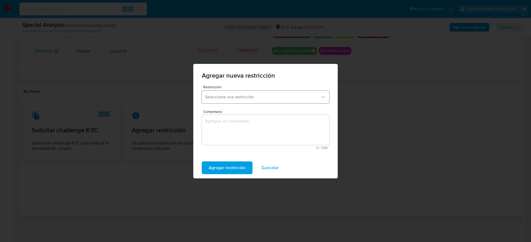
click at [279, 99] on span "Seleccione una restricción" at bounding box center [263, 96] width 116 height 5
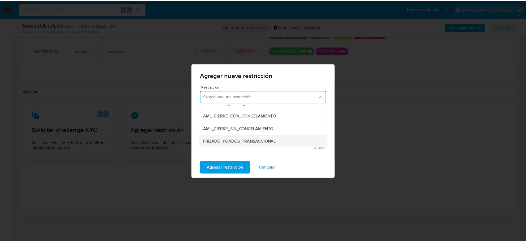
scroll to position [66, 0]
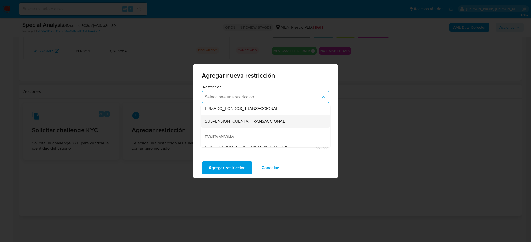
click at [248, 120] on span "SUSPENSION_CUENTA_TRANSACCIONAL" at bounding box center [245, 121] width 80 height 5
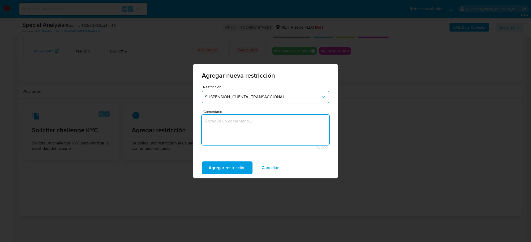
click at [245, 127] on textarea "Comentario" at bounding box center [265, 130] width 127 height 30
type textarea "AML"
click at [230, 168] on span "Agregar restricción" at bounding box center [227, 168] width 37 height 12
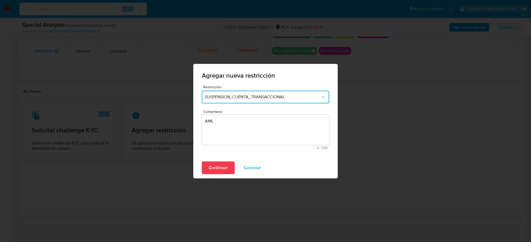
click at [215, 162] on span "Confirmar" at bounding box center [218, 168] width 19 height 12
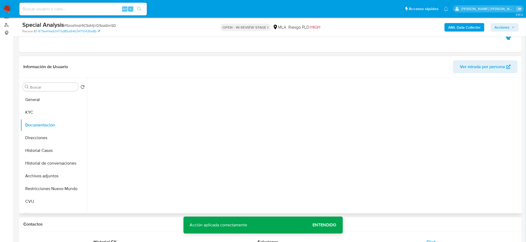
scroll to position [45, 0]
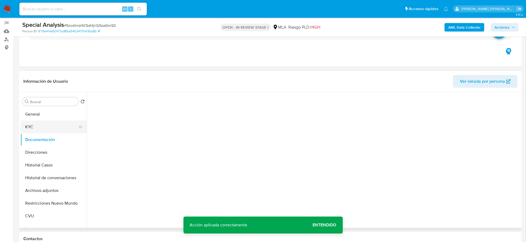
click at [43, 127] on button "KYC" at bounding box center [51, 127] width 62 height 13
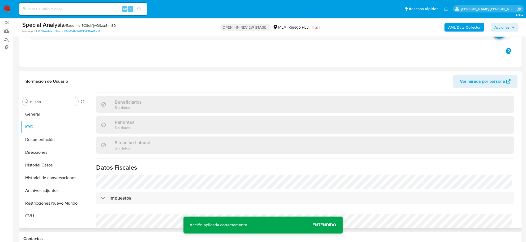
scroll to position [279, 0]
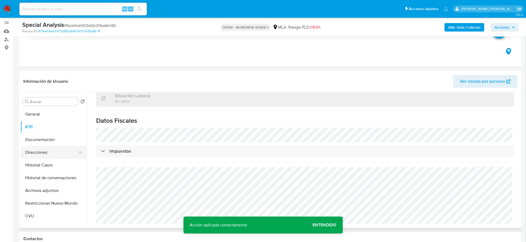
click at [38, 150] on button "Direcciones" at bounding box center [51, 152] width 62 height 13
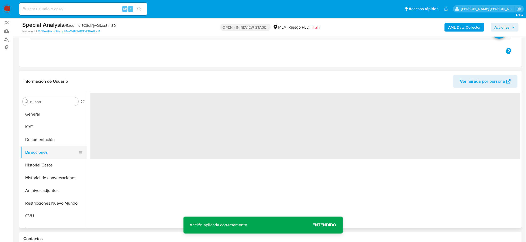
scroll to position [0, 0]
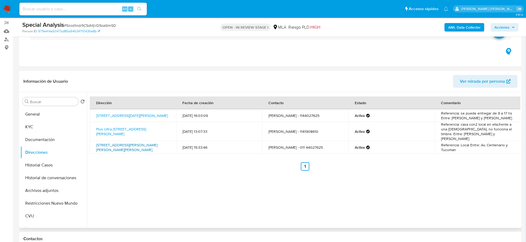
click at [142, 143] on link "San Juan 2430, San Luis, San Luis, 5700, Argentina 2430" at bounding box center [126, 148] width 61 height 10
click at [54, 125] on button "KYC" at bounding box center [51, 127] width 62 height 13
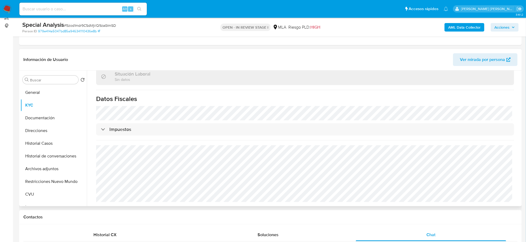
scroll to position [79, 0]
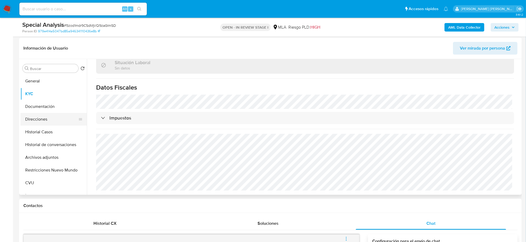
click at [48, 118] on button "Direcciones" at bounding box center [51, 119] width 62 height 13
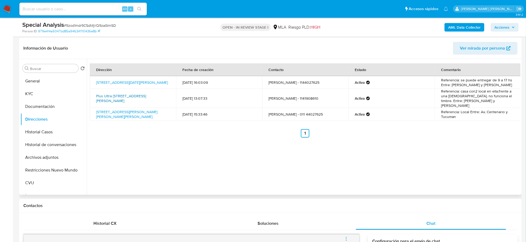
click at [122, 95] on link "Plus Ultra 6157, Moreno, Buenos Aires, 1744, Argentina 6157" at bounding box center [121, 98] width 50 height 10
click at [121, 83] on link "Calle L N Alem 1480, San Miguel, Buenos Aires, 1663, Argentina 1480" at bounding box center [132, 82] width 72 height 5
click at [50, 92] on button "KYC" at bounding box center [51, 94] width 62 height 13
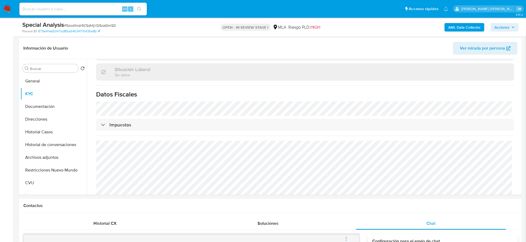
scroll to position [279, 0]
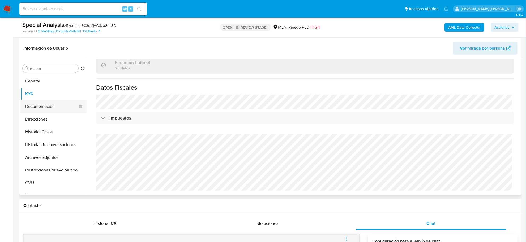
click at [37, 104] on button "Documentación" at bounding box center [51, 106] width 62 height 13
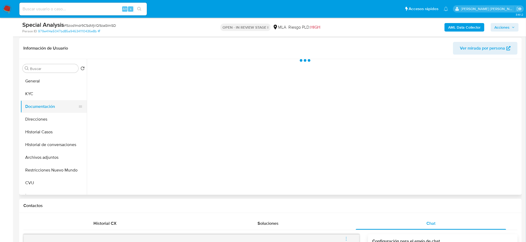
scroll to position [0, 0]
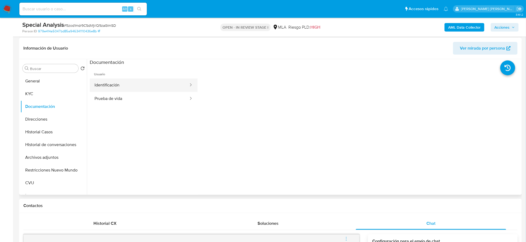
click at [140, 83] on button "Identificación" at bounding box center [139, 86] width 99 height 14
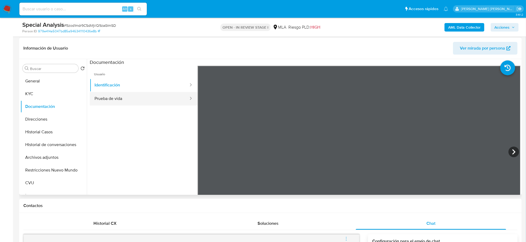
click at [149, 97] on button "Prueba de vida" at bounding box center [139, 99] width 99 height 14
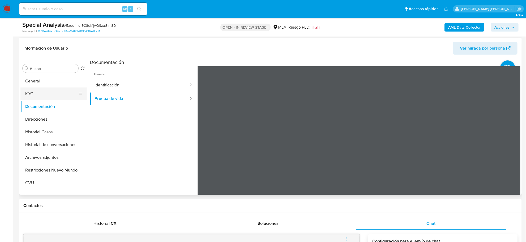
click at [32, 96] on button "KYC" at bounding box center [51, 94] width 62 height 13
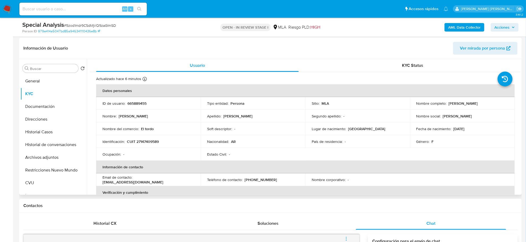
drag, startPoint x: 445, startPoint y: 101, endPoint x: 495, endPoint y: 102, distance: 50.2
click at [495, 102] on div "Nombre completo : Patricia Raquel Wuthrich" at bounding box center [462, 103] width 92 height 5
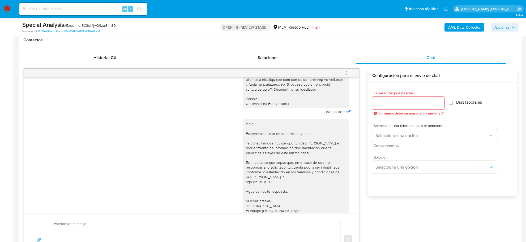
scroll to position [265, 0]
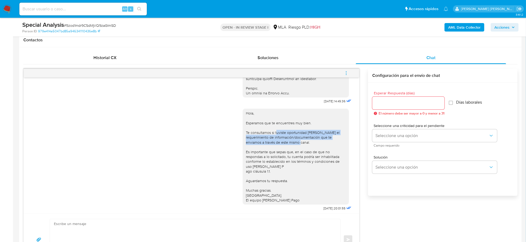
drag, startPoint x: 271, startPoint y: 142, endPoint x: 307, endPoint y: 154, distance: 38.3
click at [307, 154] on div "Hola, Esperamos que te encuentres muy bien. Te consultamos si tuviste oportunid…" at bounding box center [296, 157] width 100 height 92
copy div "uviste oportunidad de leer el requerimiento de información/documentación que te…"
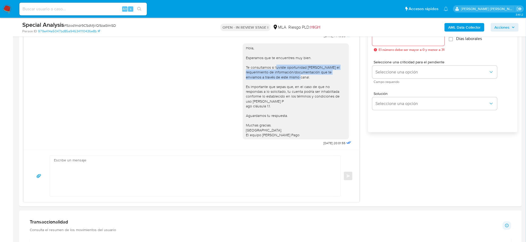
scroll to position [344, 0]
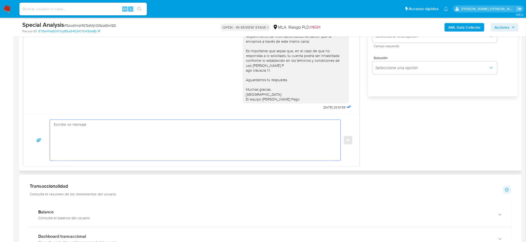
click at [70, 135] on textarea at bounding box center [194, 140] width 280 height 41
paste textarea "uviste oportunidad de leer el requerimiento de información/documentación que te…"
click at [76, 130] on textarea "Hola Notamos que uviste oportunidad de leer el requerimiento de información/doc…" at bounding box center [194, 140] width 280 height 41
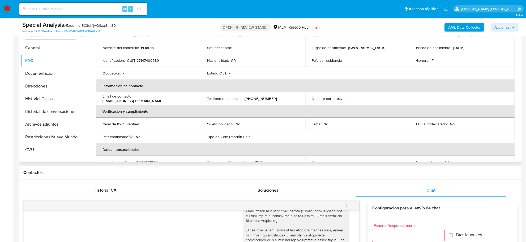
scroll to position [0, 0]
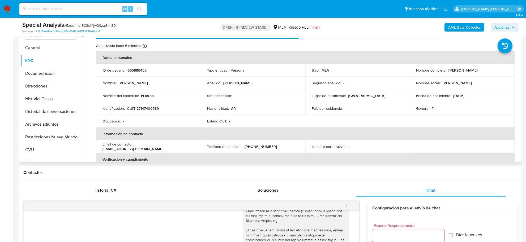
drag, startPoint x: 447, startPoint y: 70, endPoint x: 472, endPoint y: 71, distance: 25.0
click at [472, 71] on p "Patricia Raquel Wuthrich" at bounding box center [463, 70] width 29 height 5
copy p "Patricia Raquel"
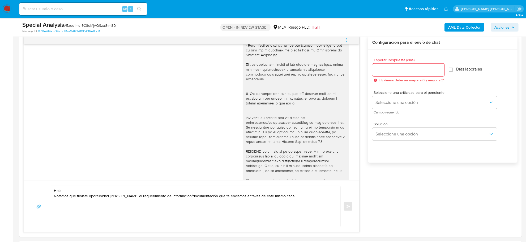
scroll to position [410, 0]
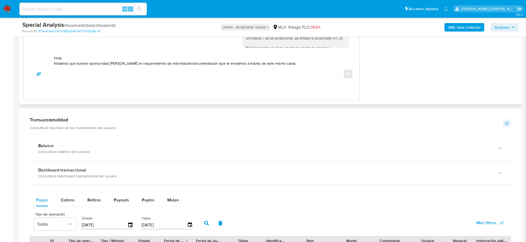
click at [65, 60] on textarea "Hola Notamos que tuviste oportunidad de leer el requerimiento de información/do…" at bounding box center [194, 74] width 280 height 41
paste textarea "Patricia Raquel"
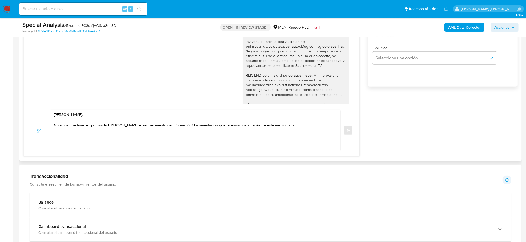
scroll to position [344, 0]
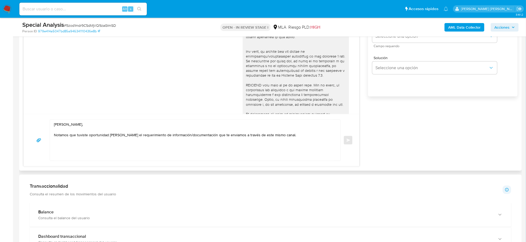
click at [149, 150] on textarea "Hola Patricia Raquel, Notamos que tuviste oportunidad de leer el requerimiento …" at bounding box center [194, 140] width 280 height 41
click at [164, 151] on textarea "Hola Patricia Raquel, Notamos que tuviste oportunidad de leer el requerimiento …" at bounding box center [194, 140] width 280 height 41
paste textarea "1. Detalla la actividad que realizas a través de tu cuenta. De corresponder a u…"
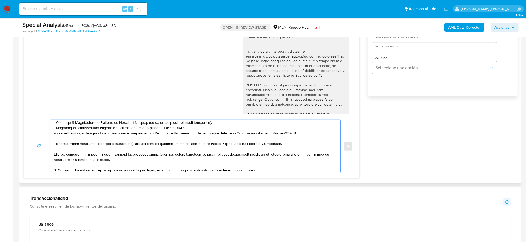
scroll to position [0, 0]
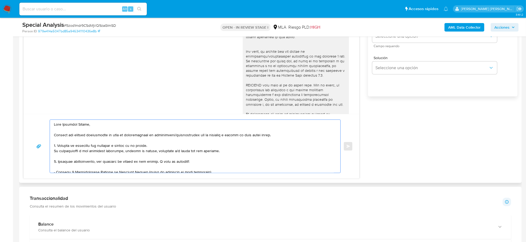
click at [57, 144] on textarea at bounding box center [194, 146] width 280 height 53
click at [57, 143] on textarea at bounding box center [194, 146] width 280 height 53
paste textarea "En función de las operaciones registradas en tu cuenta de Mercado Pago, necesit…"
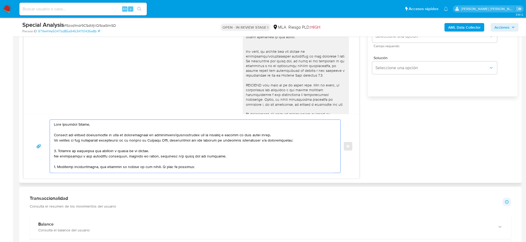
click at [55, 143] on textarea at bounding box center [194, 146] width 280 height 53
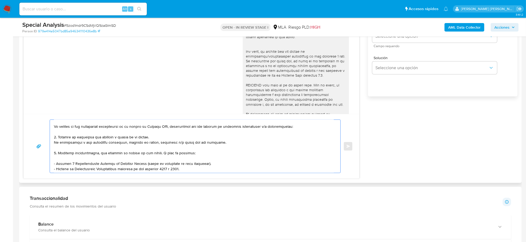
scroll to position [33, 0]
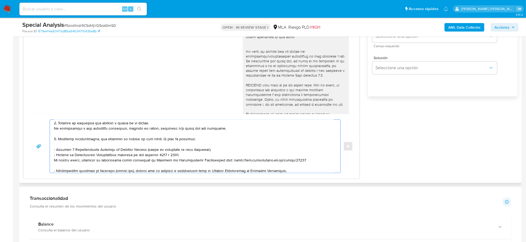
click at [96, 172] on textarea at bounding box center [194, 146] width 280 height 53
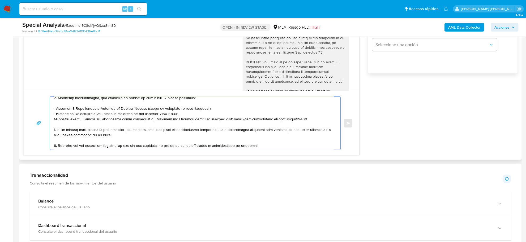
scroll to position [377, 0]
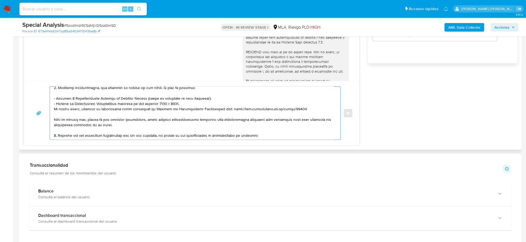
click at [262, 134] on textarea at bounding box center [194, 113] width 280 height 53
click at [74, 133] on textarea at bounding box center [194, 113] width 280 height 53
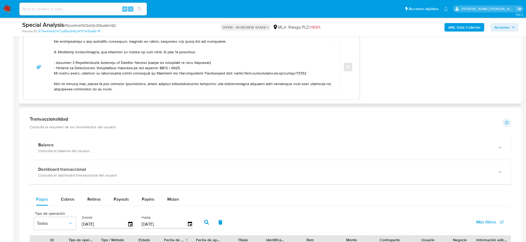
scroll to position [444, 0]
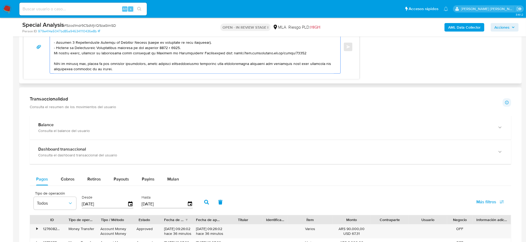
click at [129, 60] on textarea at bounding box center [194, 46] width 280 height 53
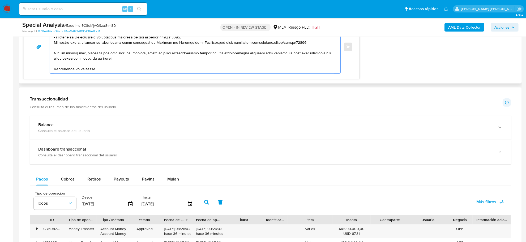
paste textarea "Saludos, Equipo de Mercado Pago."
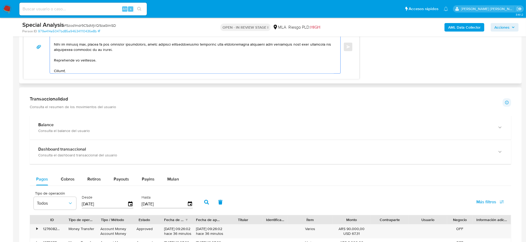
scroll to position [66, 0]
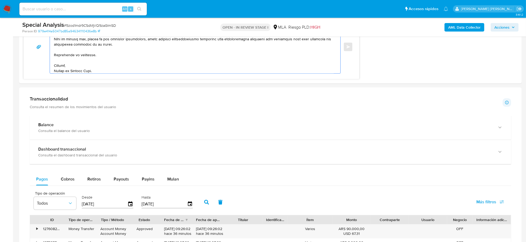
type textarea "Hola Patricia Raquel, Notamos que tuviste oportunidad de leer el requerimiento …"
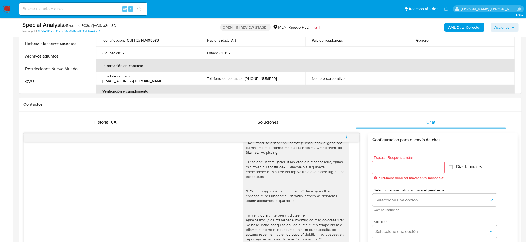
scroll to position [178, 0]
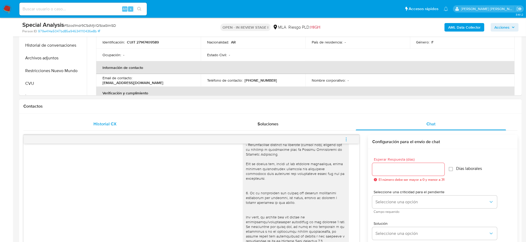
click at [104, 125] on span "Historial CX" at bounding box center [104, 124] width 23 height 6
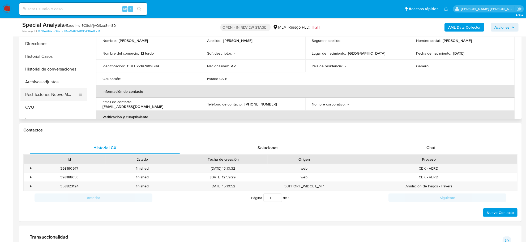
scroll to position [145, 0]
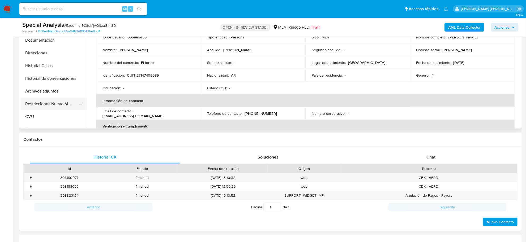
click at [36, 104] on button "Restricciones Nuevo Mundo" at bounding box center [51, 104] width 62 height 13
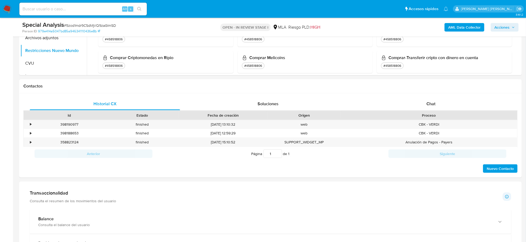
scroll to position [172, 0]
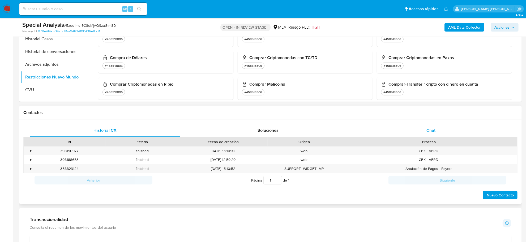
click at [431, 131] on span "Chat" at bounding box center [430, 130] width 9 height 6
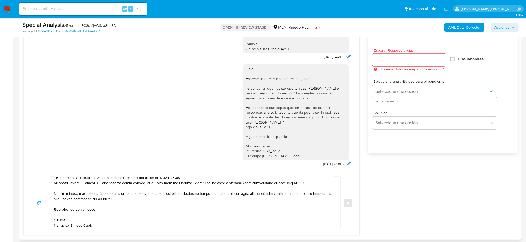
scroll to position [271, 0]
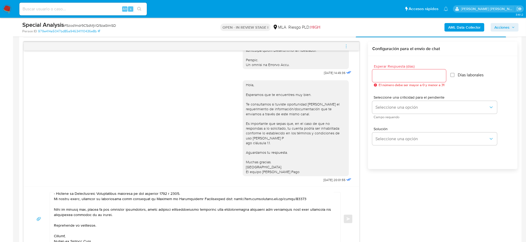
click at [380, 78] on input "Esperar Respuesta (días)" at bounding box center [409, 75] width 74 height 7
type input "2"
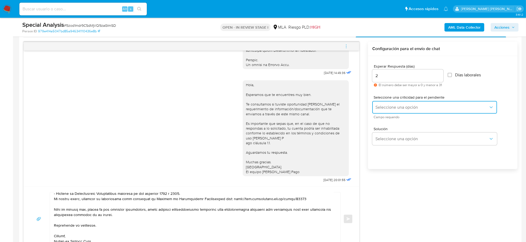
click at [393, 107] on span "Seleccione una opción" at bounding box center [431, 107] width 113 height 5
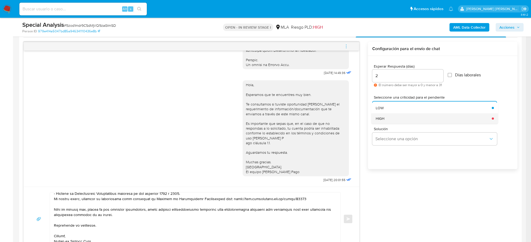
click at [386, 117] on div "HIGH" at bounding box center [432, 118] width 113 height 11
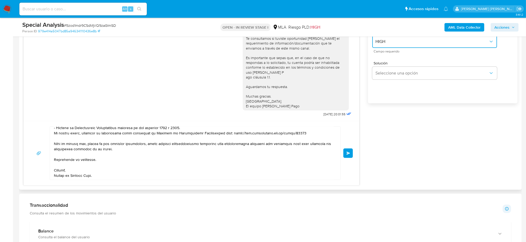
scroll to position [338, 0]
click at [345, 153] on button "Enviar" at bounding box center [348, 153] width 10 height 10
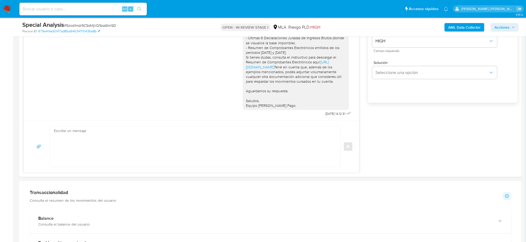
scroll to position [0, 0]
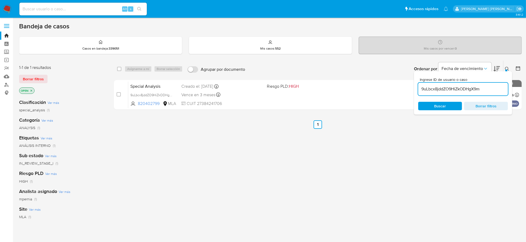
click at [459, 89] on input "9uLbcx8jddZO9HiZkODHgX9m" at bounding box center [463, 89] width 90 height 7
paste input "5zod1mdr9CSdMjVQ9zaGImSD"
type input "5zod1mdr9CSdMjVQ9zaGImSD"
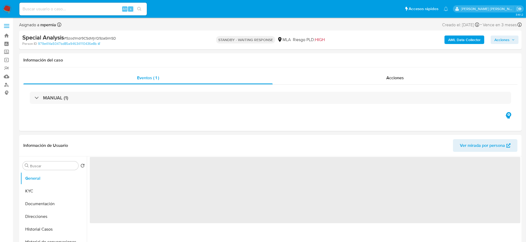
select select "10"
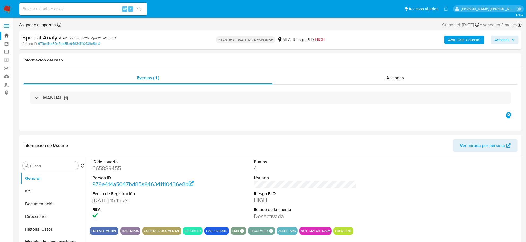
click at [7, 36] on link "Bandeja" at bounding box center [31, 36] width 63 height 8
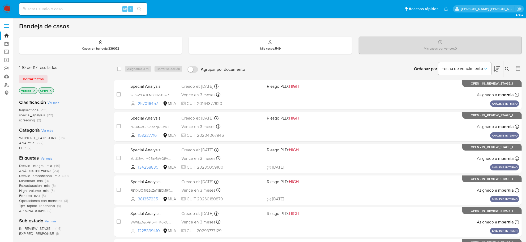
click at [35, 91] on icon "close-filter" at bounding box center [34, 90] width 3 height 3
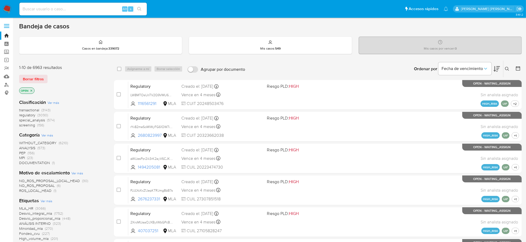
click at [510, 70] on button at bounding box center [507, 69] width 9 height 6
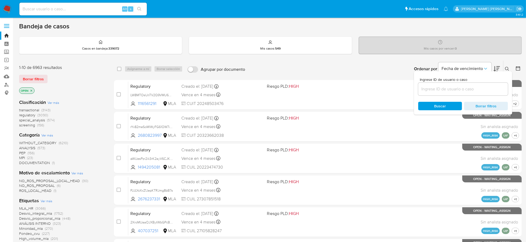
click at [471, 91] on input at bounding box center [463, 89] width 90 height 7
type input "eA5KKu89yGYTq6GFFLzzyEyD"
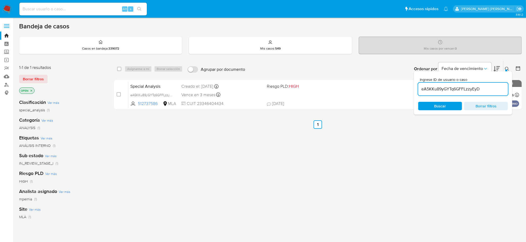
click at [121, 67] on span at bounding box center [119, 69] width 4 height 4
click at [118, 70] on input "checkbox" at bounding box center [119, 69] width 4 height 4
checkbox input "true"
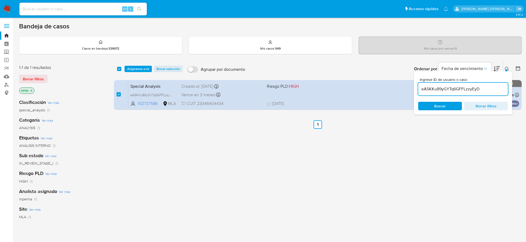
click at [133, 72] on div "select-all-cases-checkbox Asignarme a mí Borrar selección Agrupar por documento…" at bounding box center [318, 69] width 408 height 16
click at [134, 69] on span "Asignarme a mí" at bounding box center [138, 68] width 22 height 5
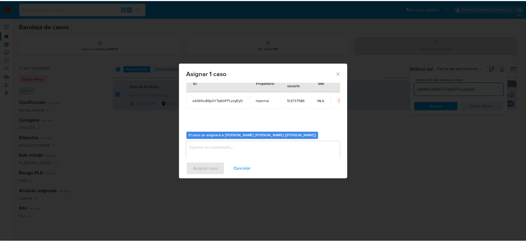
scroll to position [27, 0]
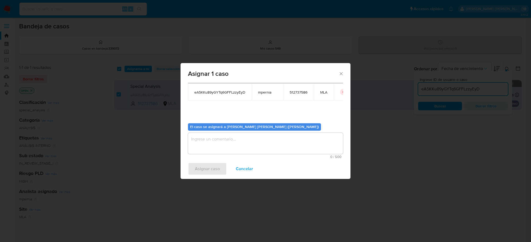
click at [229, 141] on textarea "assign-modal" at bounding box center [265, 143] width 155 height 21
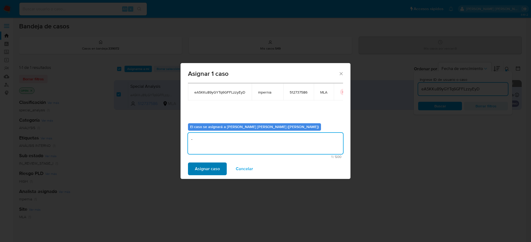
type textarea "-"
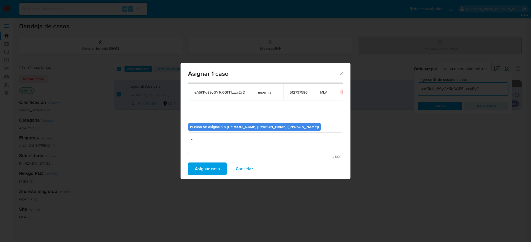
click at [202, 166] on span "Asignar caso" at bounding box center [207, 169] width 25 height 12
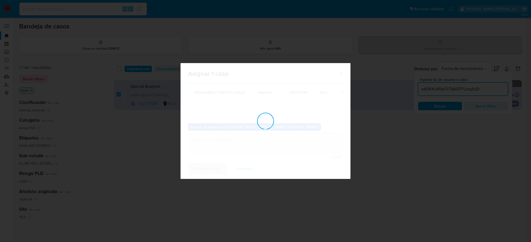
checkbox input "false"
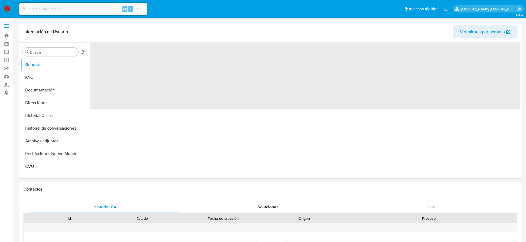
select select "10"
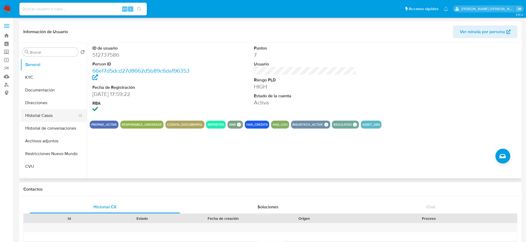
click at [33, 114] on button "Historial Casos" at bounding box center [51, 115] width 62 height 13
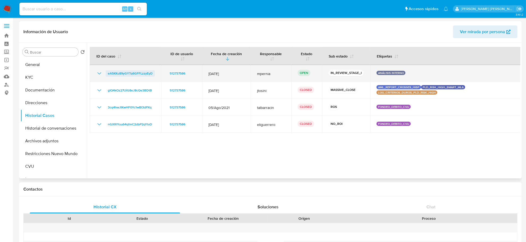
click at [123, 72] on span "eA5KKu89yGYTq6GFFLzzyEyD" at bounding box center [130, 73] width 45 height 6
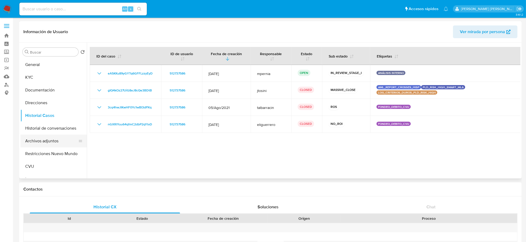
click at [51, 139] on button "Archivos adjuntos" at bounding box center [51, 141] width 62 height 13
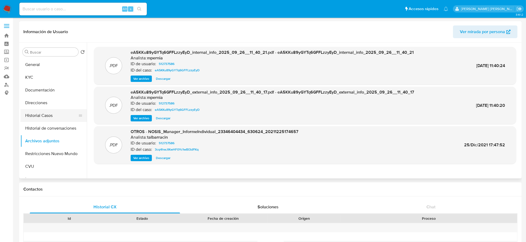
click at [44, 118] on button "Historial Casos" at bounding box center [51, 115] width 62 height 13
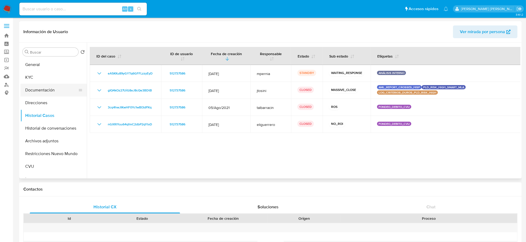
click at [40, 87] on button "Documentación" at bounding box center [51, 90] width 62 height 13
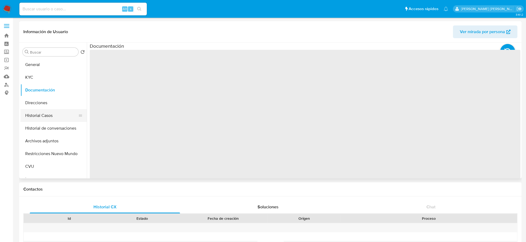
click at [49, 116] on button "Historial Casos" at bounding box center [51, 115] width 62 height 13
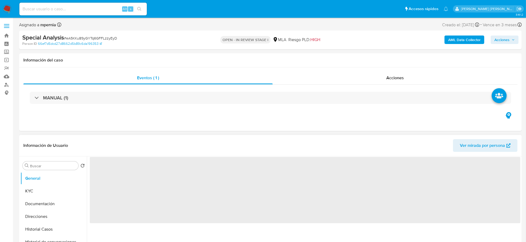
select select "10"
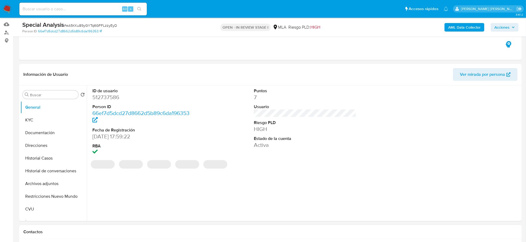
scroll to position [133, 0]
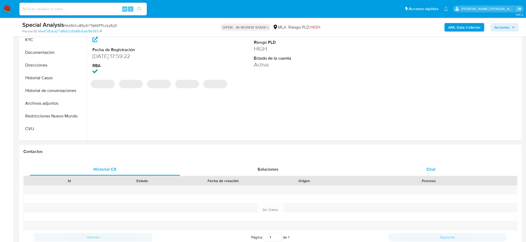
click at [441, 166] on div "Chat" at bounding box center [431, 169] width 150 height 13
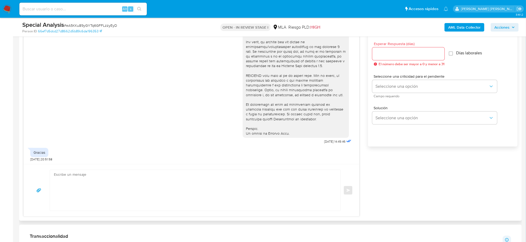
scroll to position [299, 0]
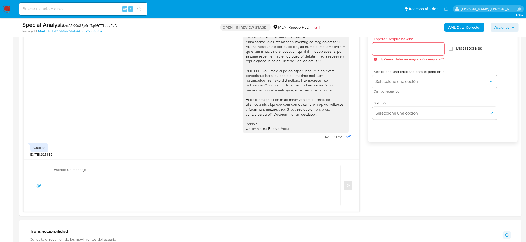
click at [82, 24] on span "# eA5KKu89yGYTq6GFFLzzyEyD" at bounding box center [90, 25] width 53 height 5
copy span "eA5KKu89yGYTq6GFFLzzyEyD"
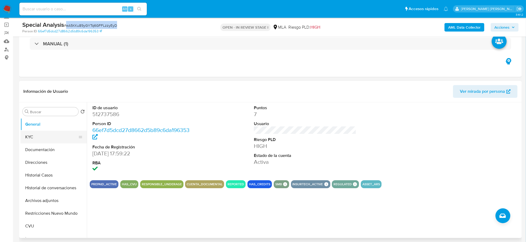
scroll to position [33, 0]
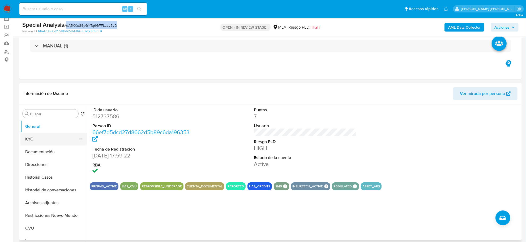
click at [33, 138] on button "KYC" at bounding box center [51, 139] width 62 height 13
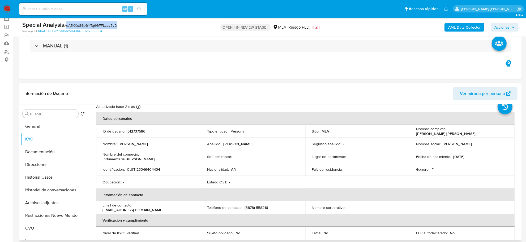
scroll to position [14, 0]
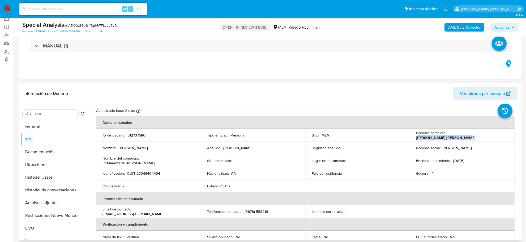
drag, startPoint x: 448, startPoint y: 136, endPoint x: 492, endPoint y: 136, distance: 43.5
click at [494, 138] on td "Nombre completo : Brigida Kmercedes Peralta" at bounding box center [462, 135] width 105 height 13
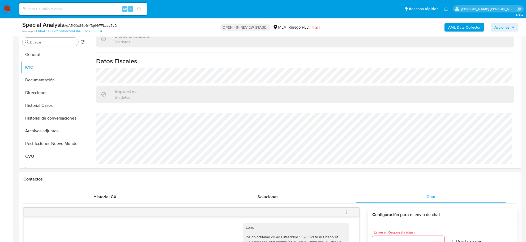
scroll to position [100, 0]
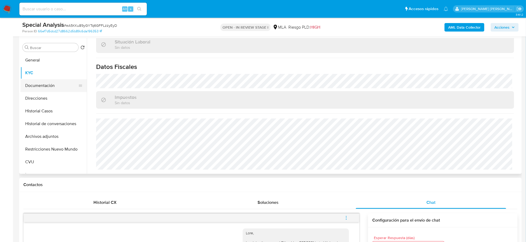
click at [37, 84] on button "Documentación" at bounding box center [51, 85] width 62 height 13
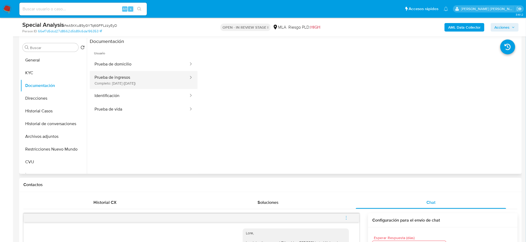
click at [131, 78] on button "Prueba de ingresos Completo: 14/05/2025 (hace 4 meses)" at bounding box center [139, 80] width 99 height 18
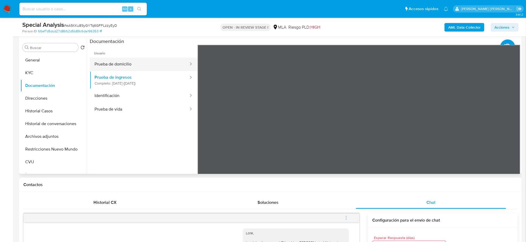
click at [120, 66] on button "Prueba de domicilio" at bounding box center [139, 65] width 99 height 14
click at [130, 100] on button "Identificación" at bounding box center [139, 96] width 99 height 14
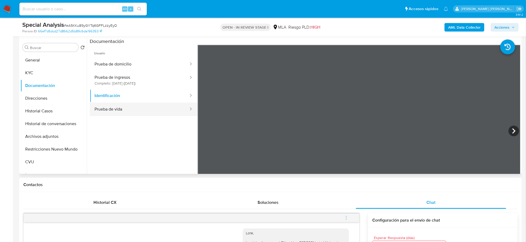
click at [121, 108] on button "Prueba de vida" at bounding box center [139, 110] width 99 height 14
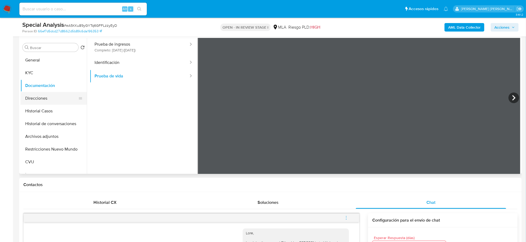
click at [38, 98] on button "Direcciones" at bounding box center [51, 98] width 62 height 13
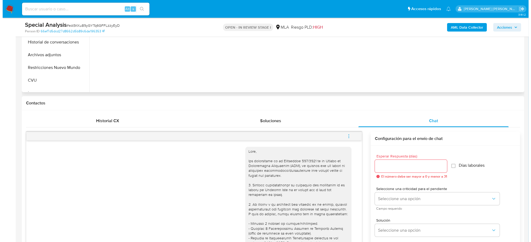
scroll to position [100, 0]
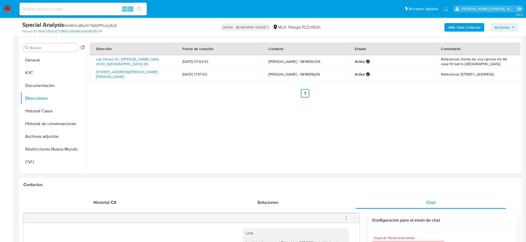
click at [452, 27] on b "AML Data Collector" at bounding box center [464, 27] width 32 height 8
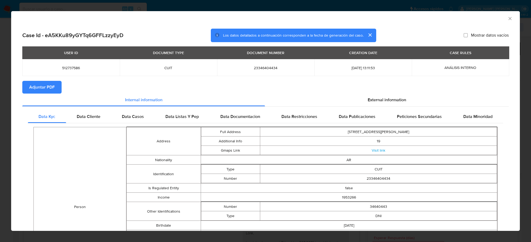
click at [46, 92] on span "Adjuntar PDF" at bounding box center [41, 87] width 25 height 12
click at [382, 97] on span "External information" at bounding box center [387, 100] width 38 height 6
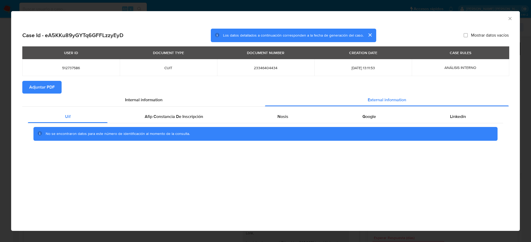
click at [160, 108] on div "Uif Afip Constancia De Inscripción Nosis Google Linkedin No se encontraron dato…" at bounding box center [265, 128] width 486 height 42
click at [163, 114] on span "Afip Constancia De Inscripción" at bounding box center [174, 117] width 58 height 6
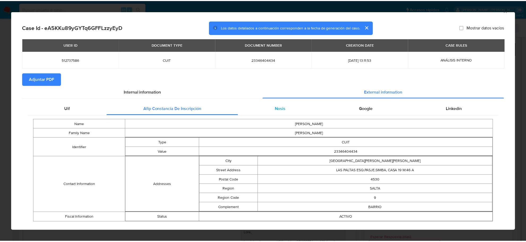
scroll to position [0, 0]
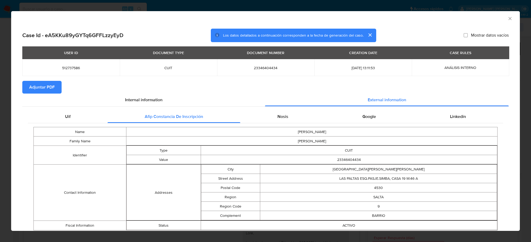
drag, startPoint x: 505, startPoint y: 18, endPoint x: 411, endPoint y: 64, distance: 104.5
click at [508, 19] on icon "Cerrar ventana" at bounding box center [509, 18] width 3 height 3
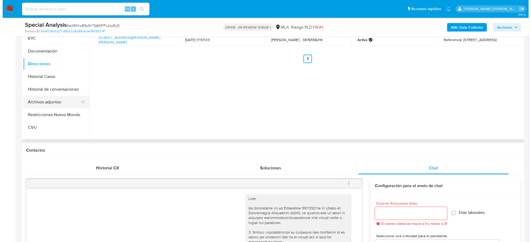
scroll to position [133, 0]
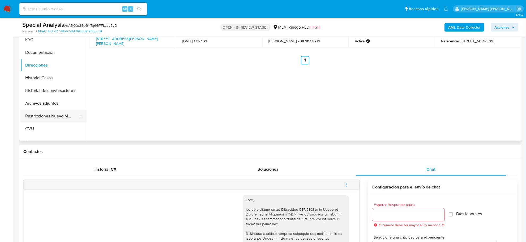
drag, startPoint x: 47, startPoint y: 106, endPoint x: 31, endPoint y: 113, distance: 17.6
click at [46, 106] on button "Archivos adjuntos" at bounding box center [53, 103] width 66 height 13
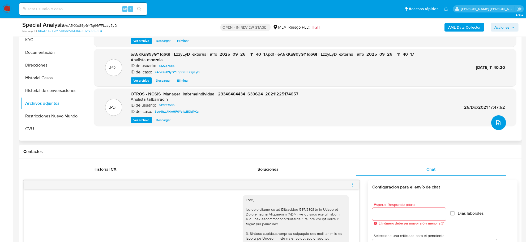
click at [500, 127] on button "upload-file" at bounding box center [498, 122] width 15 height 15
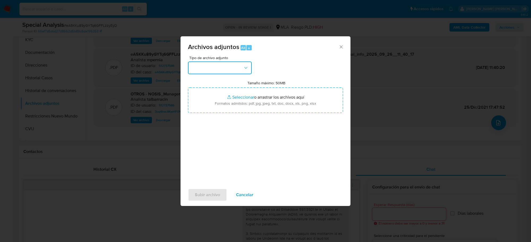
click at [233, 70] on button "button" at bounding box center [220, 68] width 64 height 13
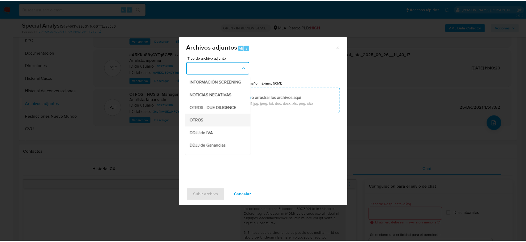
scroll to position [66, 0]
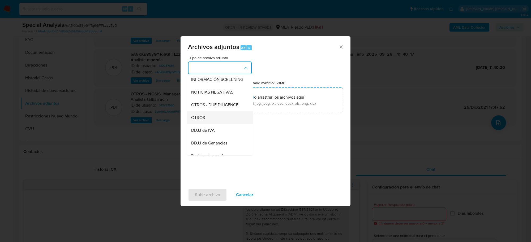
click at [207, 124] on div "OTROS" at bounding box center [218, 117] width 54 height 13
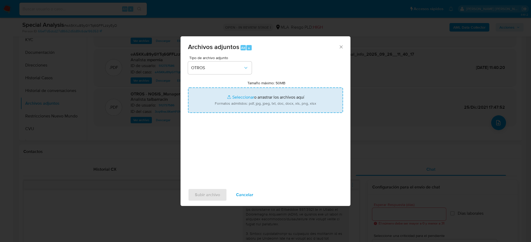
type input "C:\fakepath\Movimientos-Aladdin-512737586.xlsx"
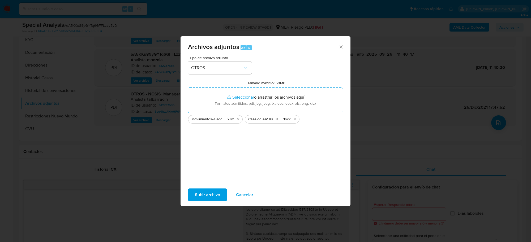
click at [209, 195] on span "Subir archivo" at bounding box center [207, 195] width 25 height 12
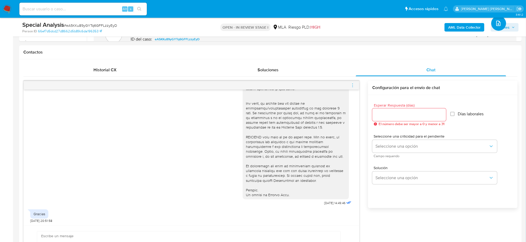
scroll to position [365, 0]
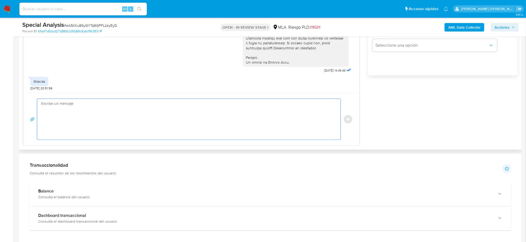
click at [65, 118] on textarea at bounding box center [187, 119] width 292 height 41
paste textarea "decidimos suspender tu cuenta de acuerdo con lo previsto en las condiciones de …"
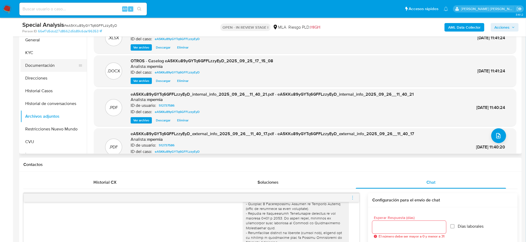
scroll to position [66, 0]
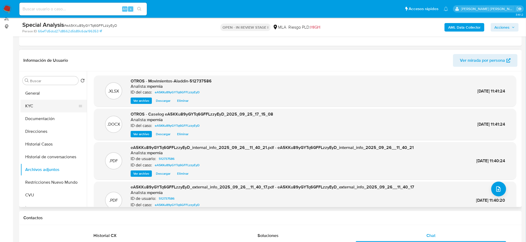
click at [44, 105] on button "KYC" at bounding box center [51, 106] width 62 height 13
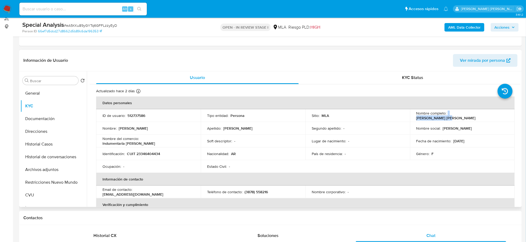
drag, startPoint x: 446, startPoint y: 117, endPoint x: 478, endPoint y: 116, distance: 31.9
click at [478, 116] on div "Nombre completo : Brigida Kmercedes Peralta" at bounding box center [462, 116] width 92 height 10
copy div "Brigida Kmercedes"
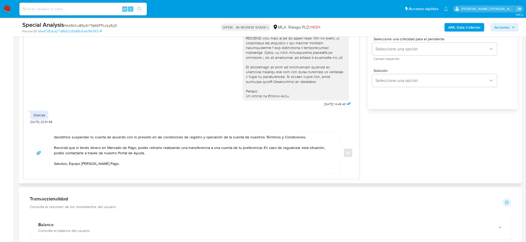
scroll to position [332, 0]
click at [53, 137] on div "decidimos suspender tu cuenta de acuerdo con lo previsto en las condiciones de …" at bounding box center [194, 152] width 288 height 41
click at [55, 138] on textarea "decidimos suspender tu cuenta de acuerdo con lo previsto en las condiciones de …" at bounding box center [194, 152] width 280 height 41
paste textarea "Brigida Kmercedes"
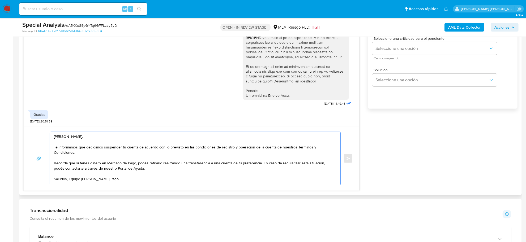
click at [260, 165] on textarea "Brigida Kmercedes, Te informamos que decidimos suspender tu cuenta de acuerdo c…" at bounding box center [194, 158] width 280 height 53
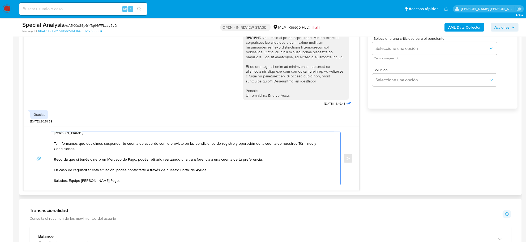
scroll to position [9, 0]
click at [71, 177] on textarea "Brigida Kmercedes, Te informamos que decidimos suspender tu cuenta de acuerdo c…" at bounding box center [194, 158] width 280 height 53
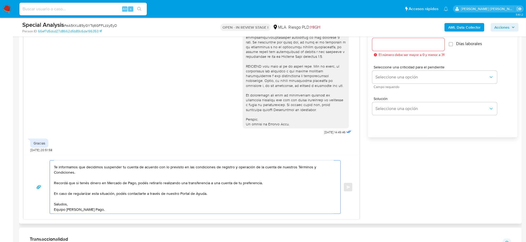
scroll to position [265, 0]
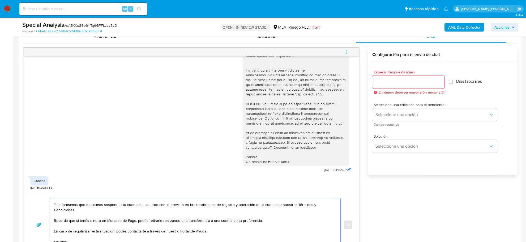
type textarea "Brigida Kmercedes, Te informamos que decidimos suspender tu cuenta de acuerdo c…"
click at [402, 84] on input "Esperar Respuesta (días)" at bounding box center [408, 82] width 72 height 7
type input "1"
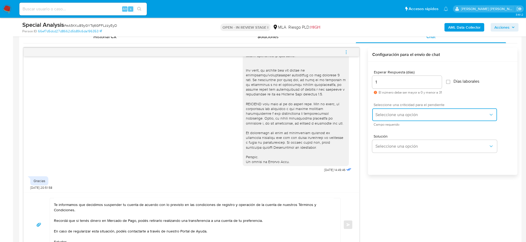
click at [398, 118] on button "Seleccione una opción" at bounding box center [434, 115] width 125 height 13
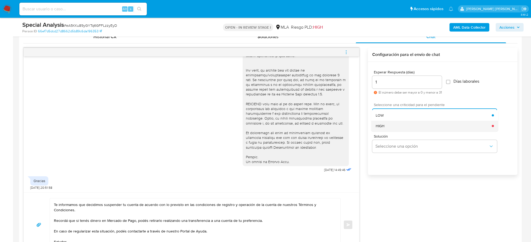
click at [394, 125] on div "HIGH" at bounding box center [434, 126] width 116 height 11
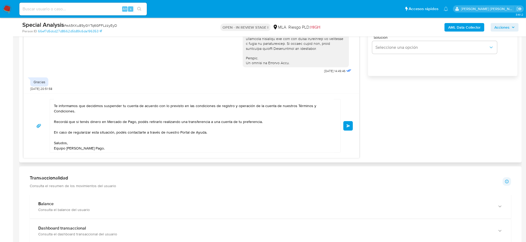
scroll to position [365, 0]
click at [348, 126] on span "Enviar" at bounding box center [348, 125] width 4 height 3
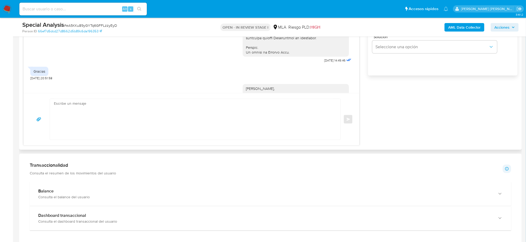
scroll to position [0, 0]
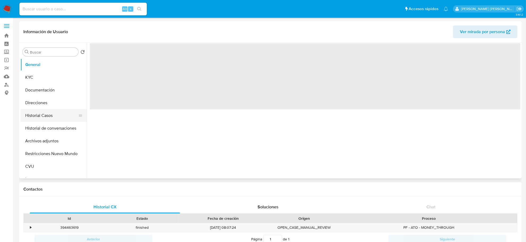
select select "10"
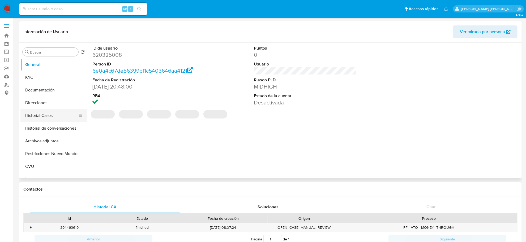
click at [40, 116] on button "Historial Casos" at bounding box center [51, 115] width 62 height 13
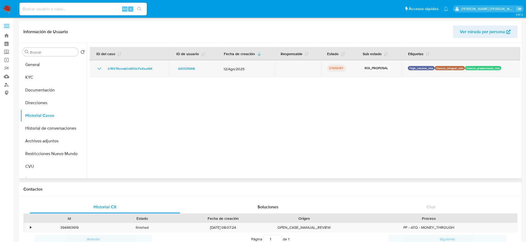
click at [98, 68] on icon "Mostrar/Ocultar" at bounding box center [99, 69] width 4 height 2
click at [98, 68] on icon "Mostrar/Ocultar" at bounding box center [99, 69] width 6 height 6
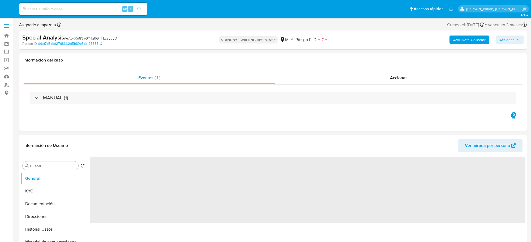
select select "10"
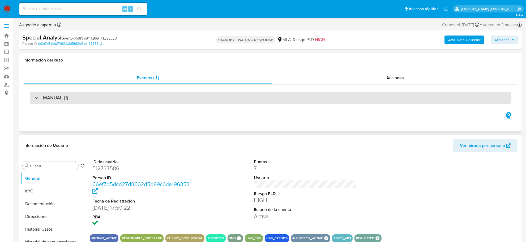
click at [320, 102] on div "MANUAL (1)" at bounding box center [270, 98] width 481 height 12
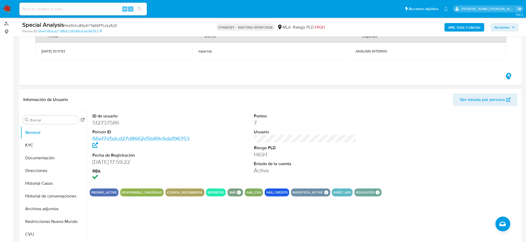
scroll to position [133, 0]
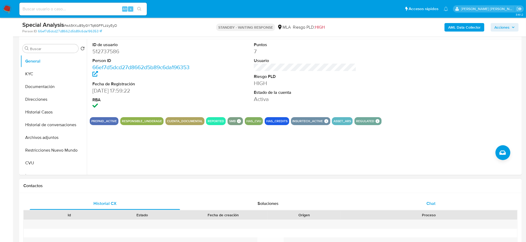
click at [437, 205] on div "Chat" at bounding box center [431, 203] width 150 height 13
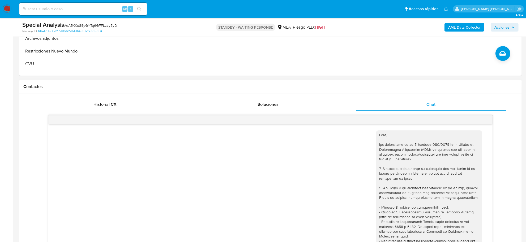
scroll to position [274, 0]
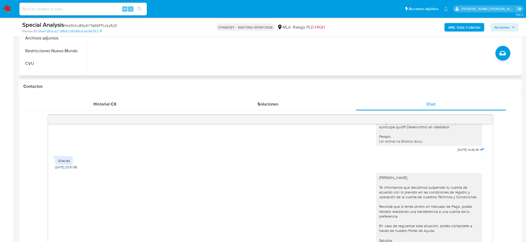
click at [327, 75] on div "ID de usuario 512737586 Person ID 66ef7d5dcd27d8662d5b89c6da196353 Fecha de Reg…" at bounding box center [303, 8] width 433 height 136
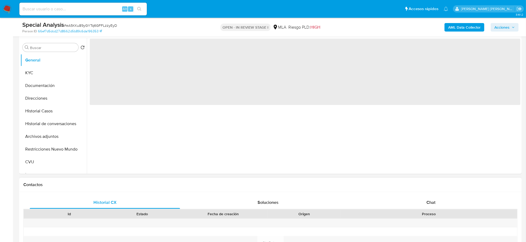
select select "10"
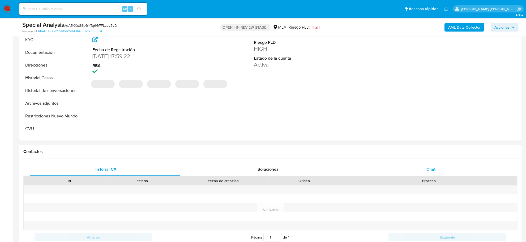
click at [430, 168] on span "Chat" at bounding box center [430, 169] width 9 height 6
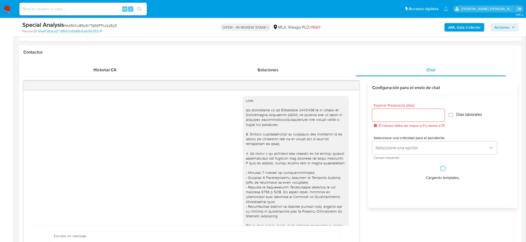
scroll to position [274, 0]
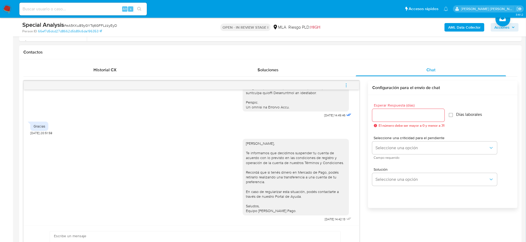
click at [347, 85] on icon "menu-action" at bounding box center [346, 85] width 5 height 5
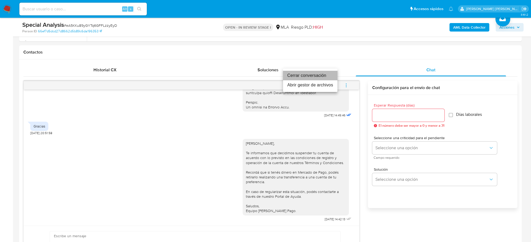
click at [305, 78] on li "Cerrar conversación" at bounding box center [310, 76] width 54 height 10
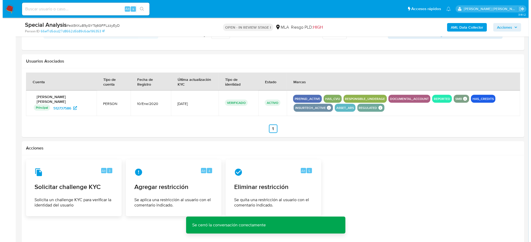
scroll to position [827, 0]
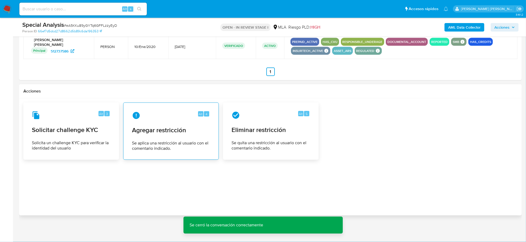
click at [156, 132] on span "Agregar restricción" at bounding box center [171, 130] width 78 height 8
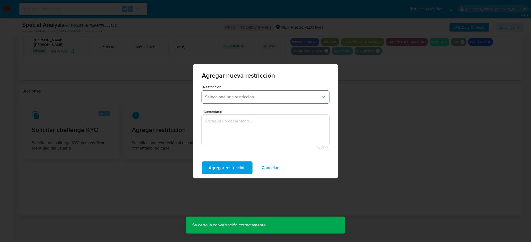
click at [249, 100] on button "Seleccione una restricción" at bounding box center [265, 97] width 127 height 13
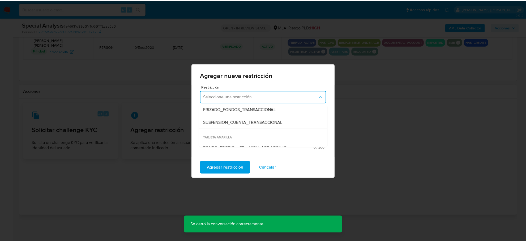
scroll to position [66, 0]
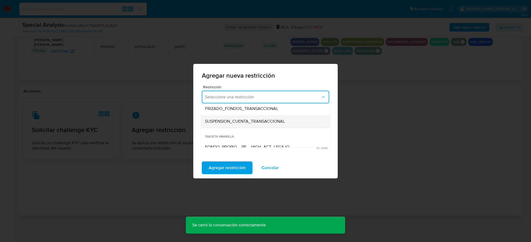
click at [233, 124] on span "SUSPENSION_CUENTA_TRANSACCIONAL" at bounding box center [245, 121] width 80 height 5
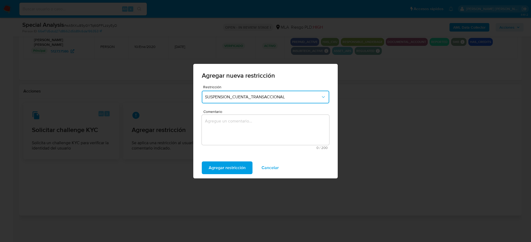
click at [233, 124] on textarea "Comentario" at bounding box center [265, 130] width 127 height 30
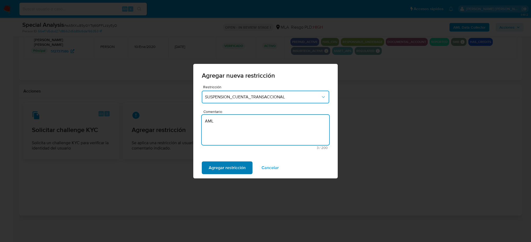
type textarea "AML"
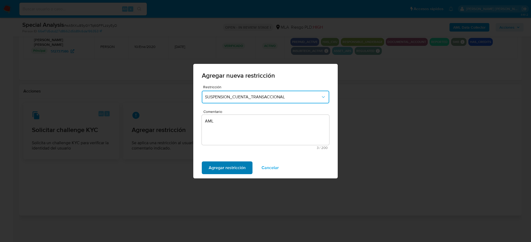
click at [237, 169] on span "Agregar restricción" at bounding box center [227, 168] width 37 height 12
click at [228, 163] on button "Confirmar" at bounding box center [218, 168] width 33 height 13
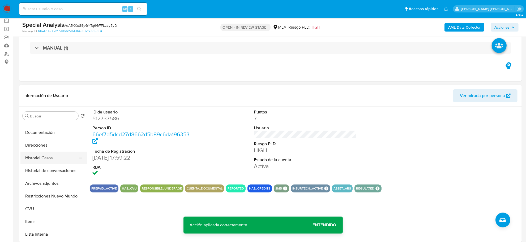
scroll to position [33, 0]
click at [44, 170] on button "Archivos adjuntos" at bounding box center [51, 172] width 62 height 13
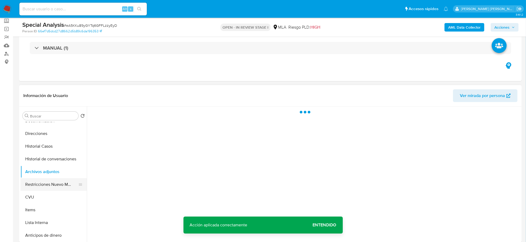
click at [46, 181] on button "Restricciones Nuevo Mundo" at bounding box center [51, 184] width 62 height 13
click at [502, 26] on span "Acciones" at bounding box center [501, 27] width 15 height 8
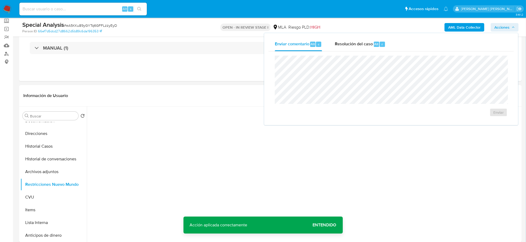
drag, startPoint x: 367, startPoint y: 46, endPoint x: 368, endPoint y: 53, distance: 6.7
click at [367, 46] on span "Resolución del caso" at bounding box center [354, 44] width 38 height 6
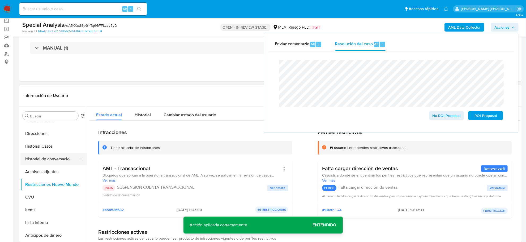
click at [59, 160] on button "Historial de conversaciones" at bounding box center [51, 159] width 62 height 13
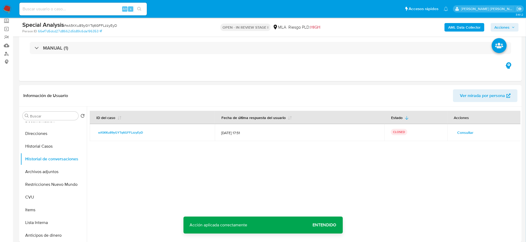
click at [507, 31] on span "Acciones" at bounding box center [501, 27] width 15 height 8
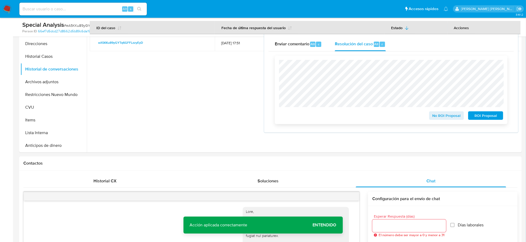
scroll to position [131, 0]
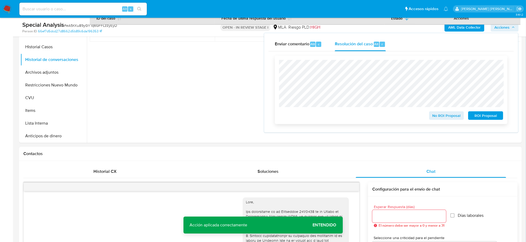
click at [478, 114] on span "ROI Proposal" at bounding box center [486, 115] width 28 height 7
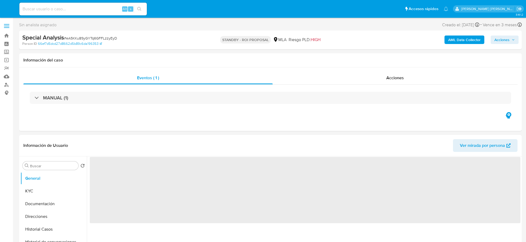
select select "10"
